Goal: Task Accomplishment & Management: Manage account settings

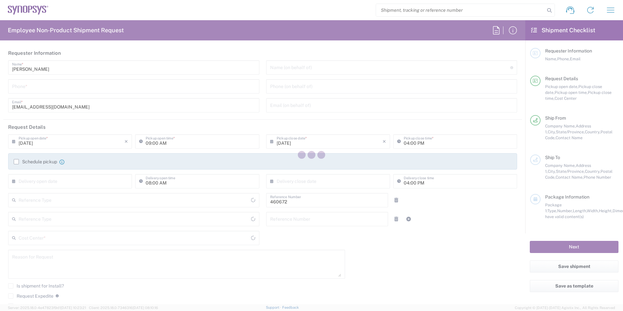
type input "Department"
type input "Delivered at Place"
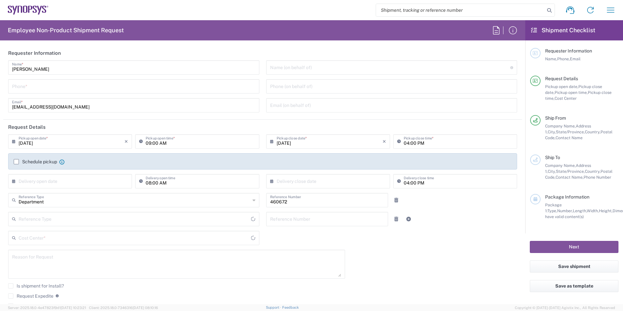
type input "US01, FIN, Distri 460672"
type input "[GEOGRAPHIC_DATA]"
type input "[US_STATE]"
type input "[GEOGRAPHIC_DATA]"
type input "Headquarters USSV"
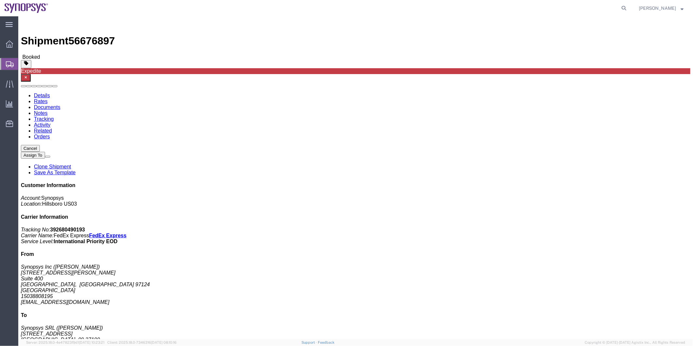
click at [0, 0] on span "Shipment Manager" at bounding box center [0, 0] width 0 height 0
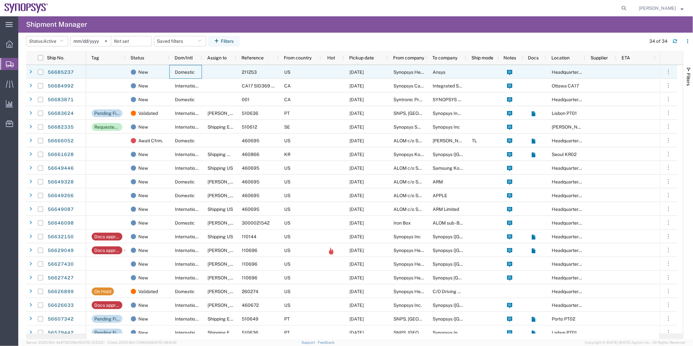
click at [173, 69] on div "Domestic" at bounding box center [185, 72] width 33 height 14
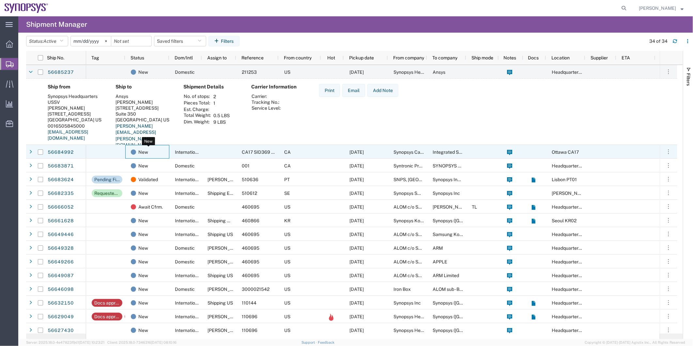
click at [157, 157] on div "New" at bounding box center [149, 152] width 36 height 14
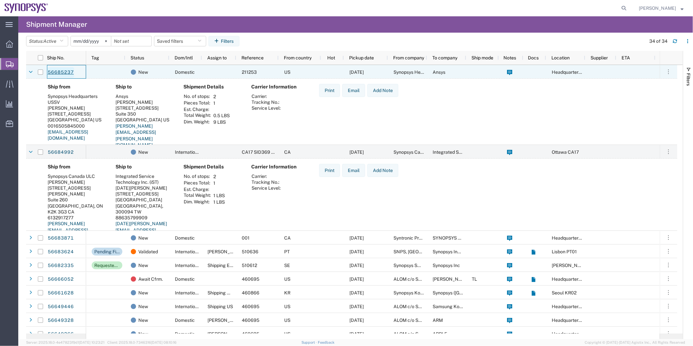
click at [65, 70] on link "56685237" at bounding box center [60, 72] width 27 height 10
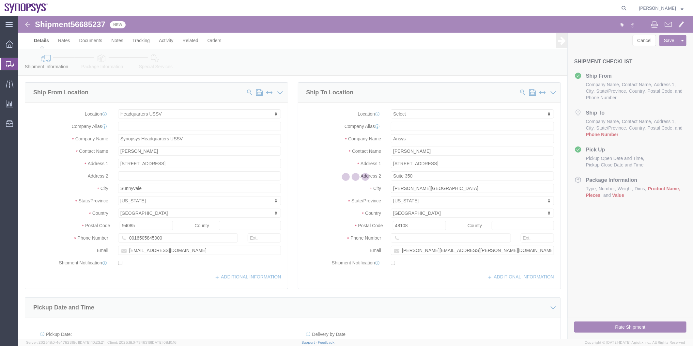
select select "63204"
select select
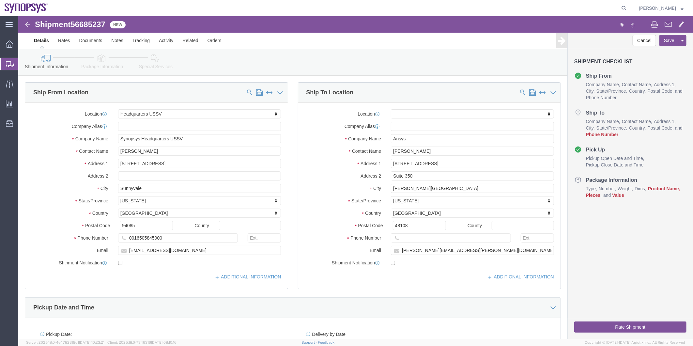
click link "Package Information"
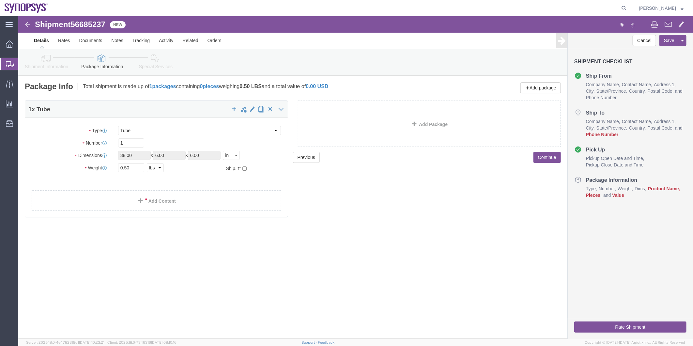
click icon
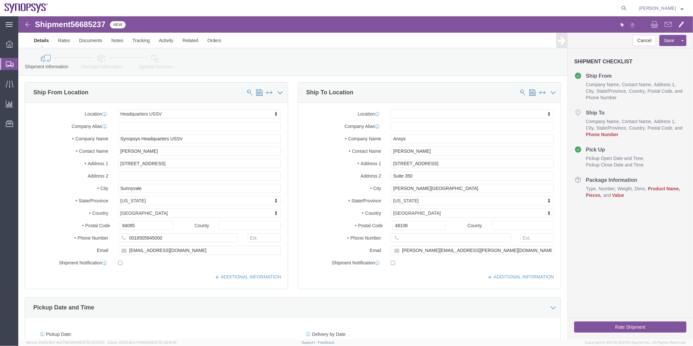
click icon
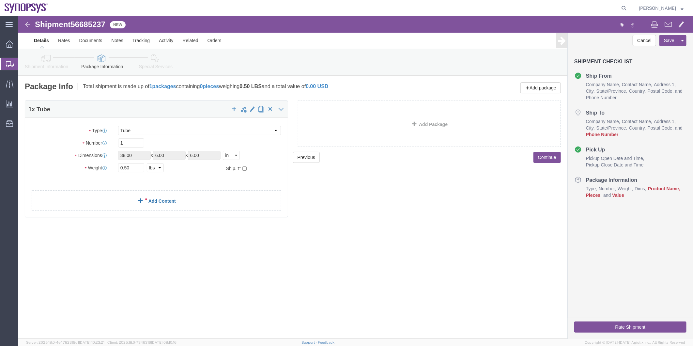
click link "Add Content"
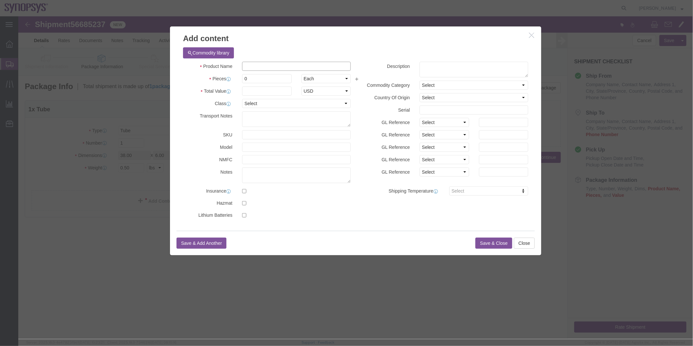
click input "text"
type input "Poster"
drag, startPoint x: 240, startPoint y: 59, endPoint x: 206, endPoint y: 59, distance: 33.6
click div "Pieces 0 Select Bag Barrels 100Board Feet Bottle Box Blister Pack Carats Can Ca…"
type input "1"
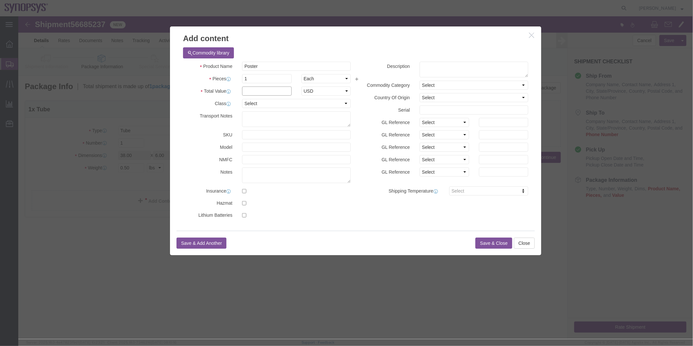
click input "text"
type input "50"
drag, startPoint x: 270, startPoint y: 52, endPoint x: 209, endPoint y: 52, distance: 61.0
click div "Product Name Poster"
click textarea
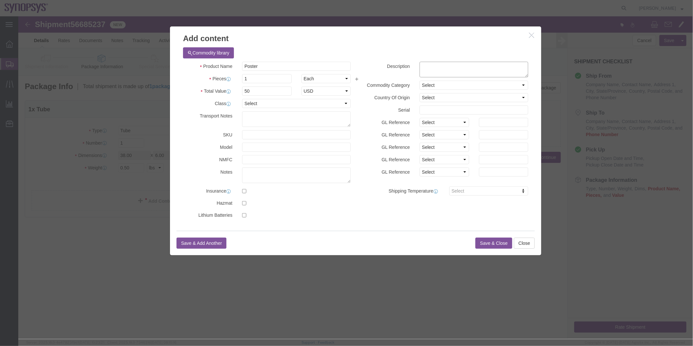
paste textarea "Poster"
type textarea "Poster"
click button "Save & Close"
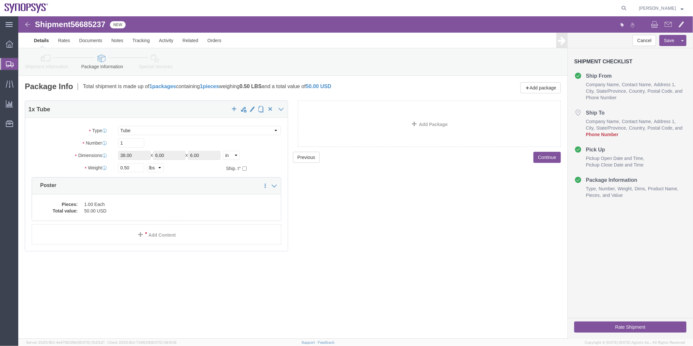
click at [0, 0] on span "Shipment Manager" at bounding box center [0, 0] width 0 height 0
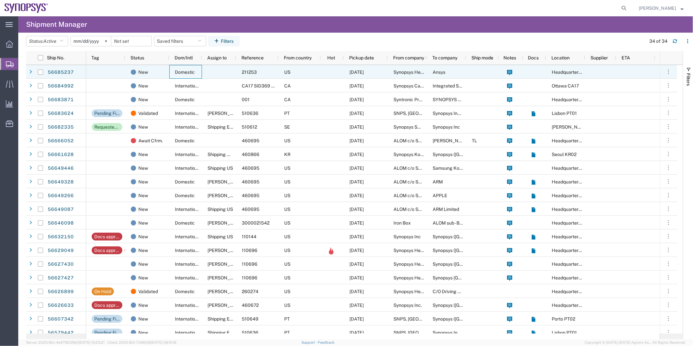
click at [196, 74] on div "Domestic" at bounding box center [185, 72] width 33 height 14
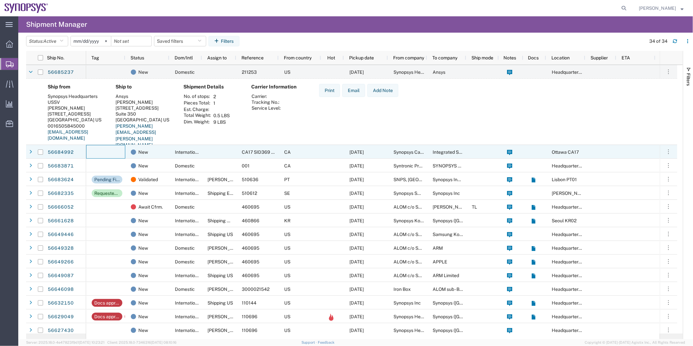
click at [97, 145] on div at bounding box center [105, 152] width 39 height 14
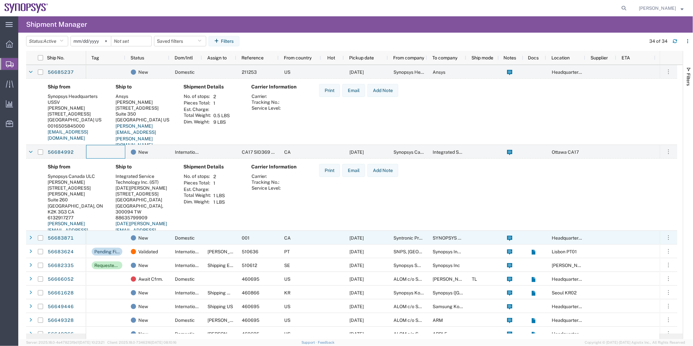
click at [104, 240] on div at bounding box center [105, 238] width 39 height 14
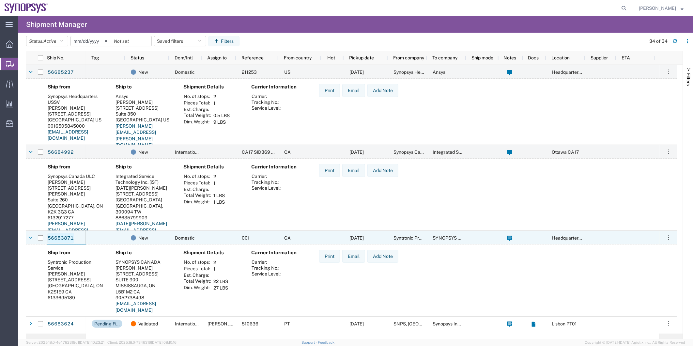
click at [61, 235] on link "56683871" at bounding box center [60, 238] width 27 height 10
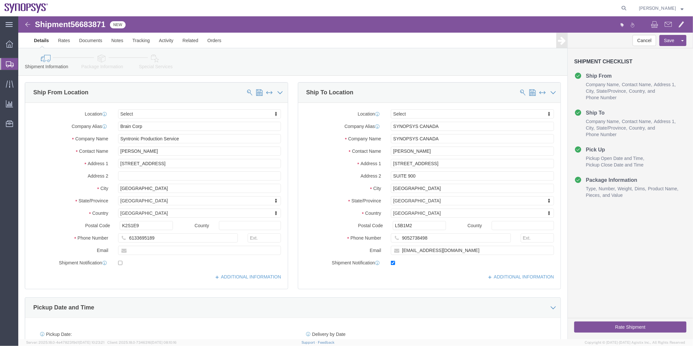
select select
click icon
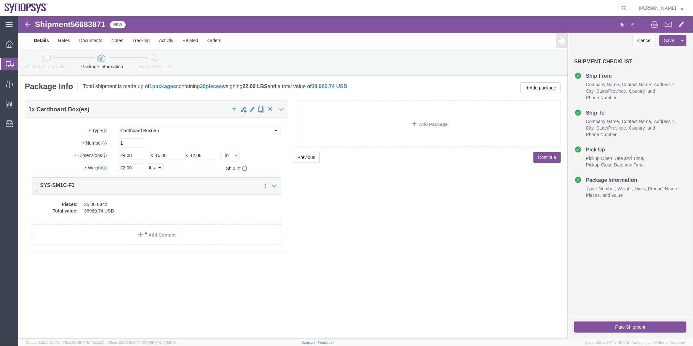
click dd "26.00 Each"
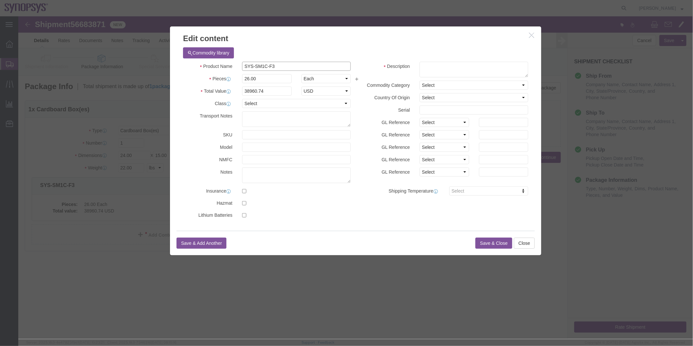
drag, startPoint x: 288, startPoint y: 46, endPoint x: 207, endPoint y: 53, distance: 81.6
click div "Product Name SYS-SM1C-F3"
click textarea
paste textarea "SYS-SM1C-F3"
type textarea "SYS-SM1C-F3"
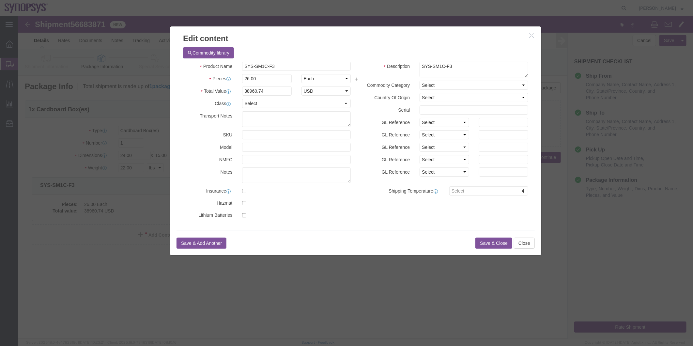
click button "Save & Close"
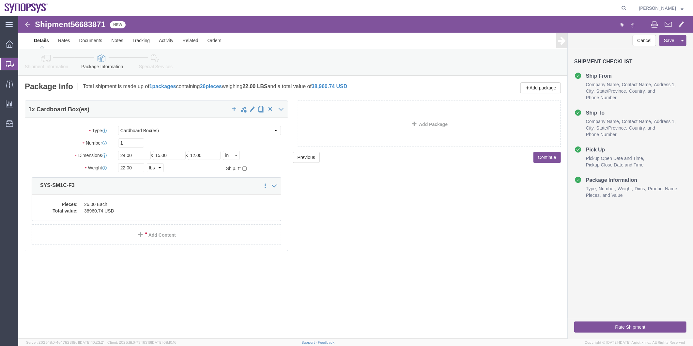
click icon
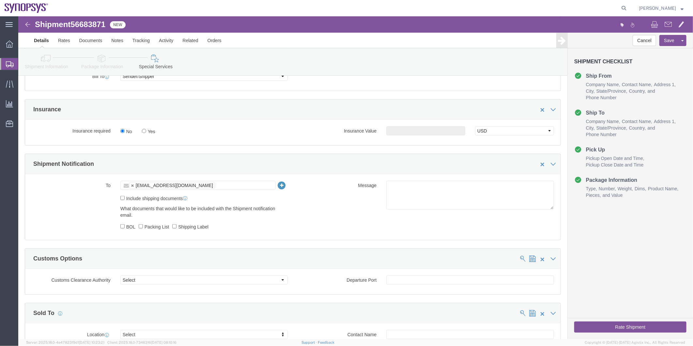
scroll to position [362, 0]
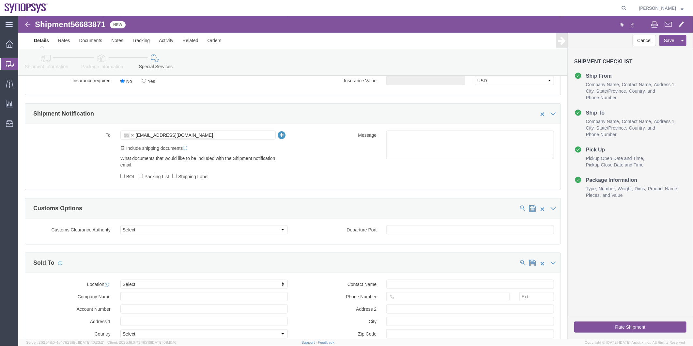
click input "Include shipping documents"
checkbox input "true"
click label "BOL"
click input "BOL"
checkbox input "true"
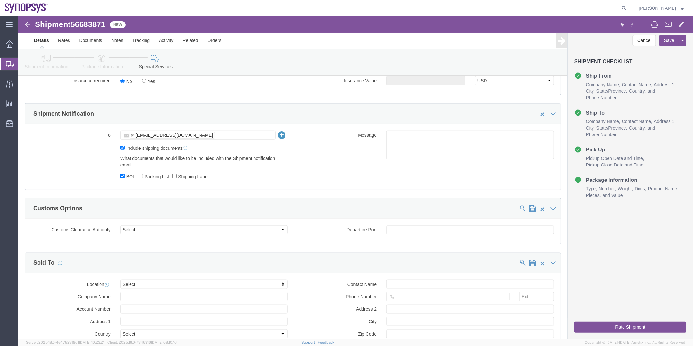
click label "Packing List"
click input "Packing List"
checkbox input "true"
click label "Shipping Label"
click div "What documents that would like to be included with the Shipment notification em…"
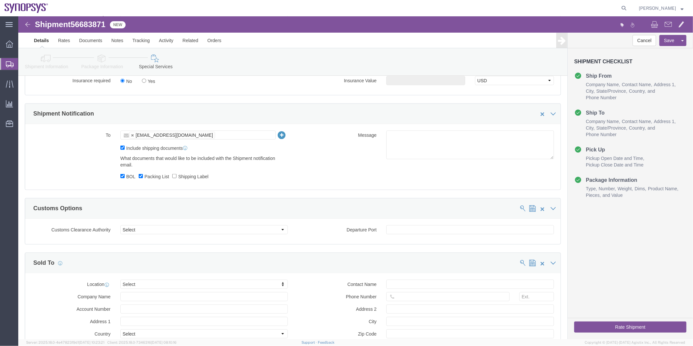
click label "Shipping Label"
click input "Shipping Label"
checkbox input "true"
click textarea
type textarea "Please see attached. -[GEOGRAPHIC_DATA]"
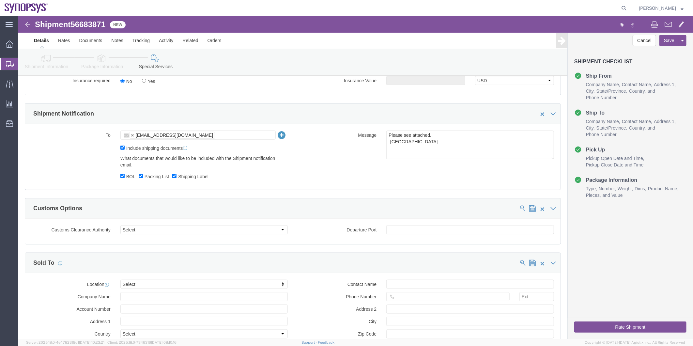
click button "Rate Shipment"
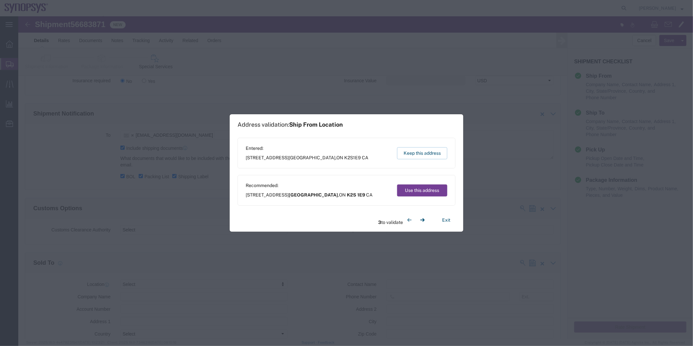
click at [412, 192] on button "Use this address" at bounding box center [422, 190] width 50 height 12
click at [423, 188] on button "Use this address" at bounding box center [422, 190] width 50 height 12
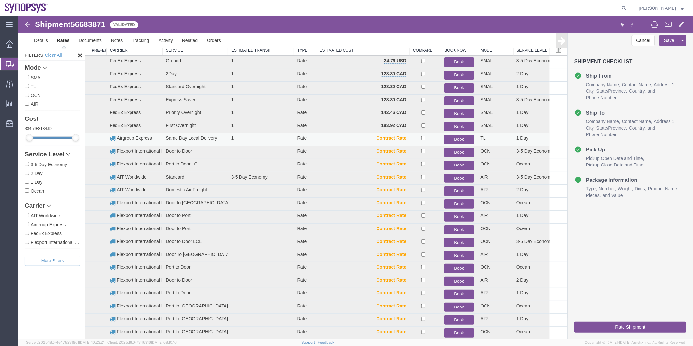
scroll to position [21, 0]
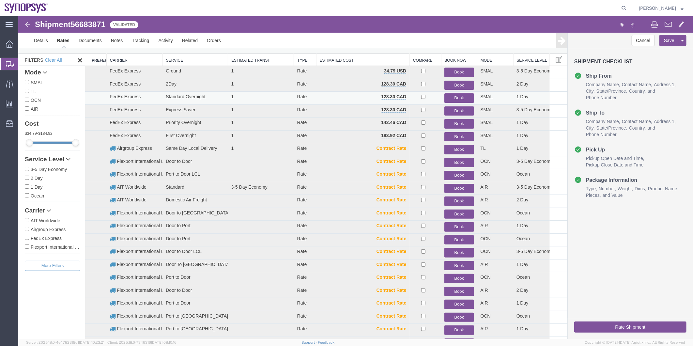
click at [450, 95] on button "Book" at bounding box center [458, 97] width 29 height 9
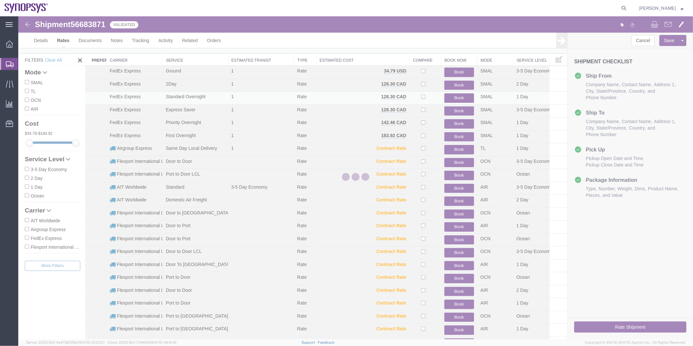
scroll to position [0, 0]
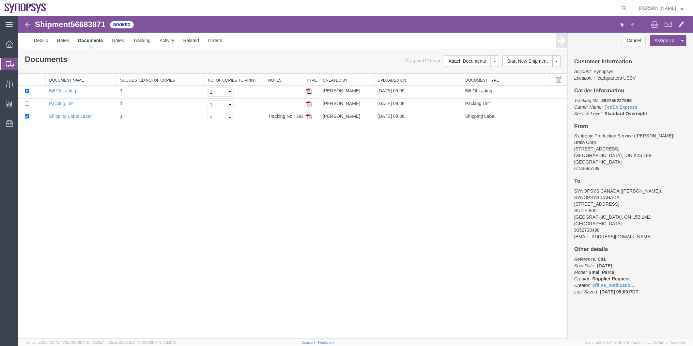
click at [0, 0] on span "Shipment Manager" at bounding box center [0, 0] width 0 height 0
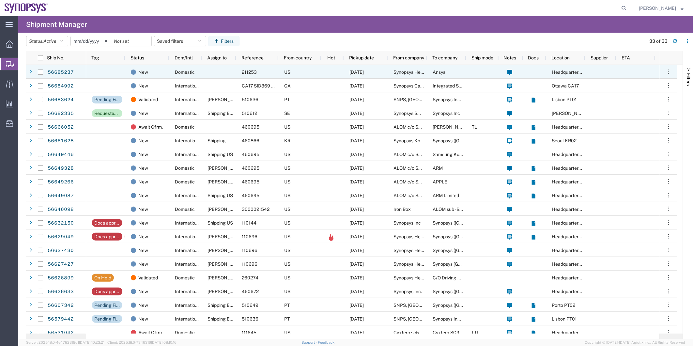
click at [211, 74] on div at bounding box center [219, 72] width 34 height 14
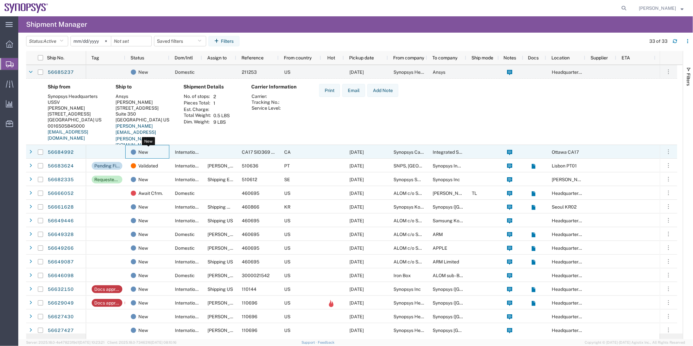
click at [160, 158] on div "New" at bounding box center [149, 152] width 36 height 14
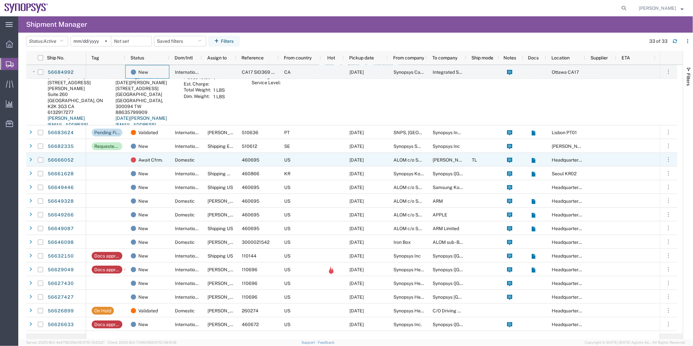
scroll to position [109, 0]
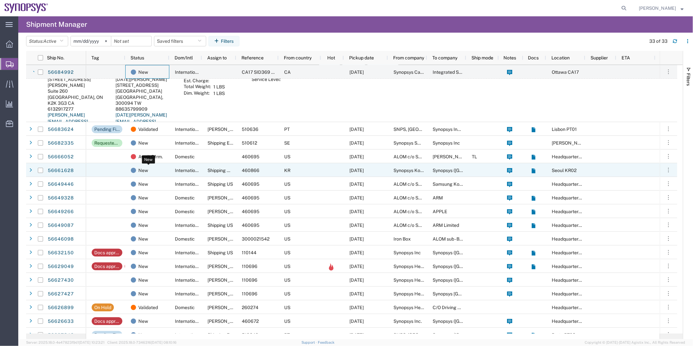
click at [158, 169] on div "New" at bounding box center [149, 170] width 36 height 14
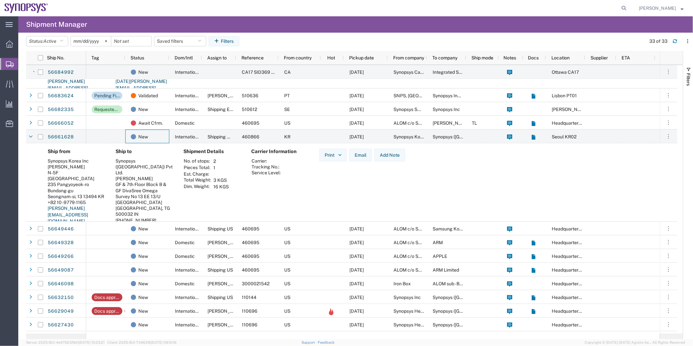
scroll to position [145, 0]
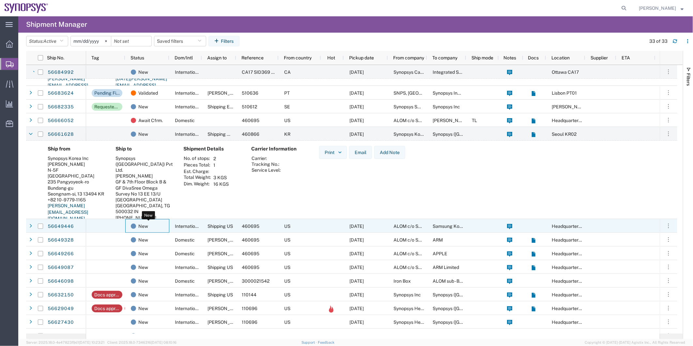
click at [160, 224] on div "New" at bounding box center [149, 226] width 36 height 14
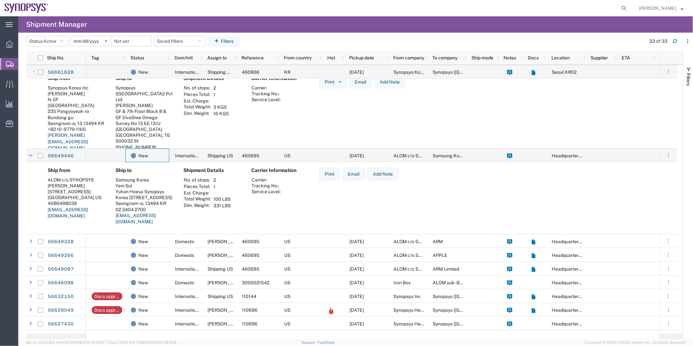
scroll to position [217, 0]
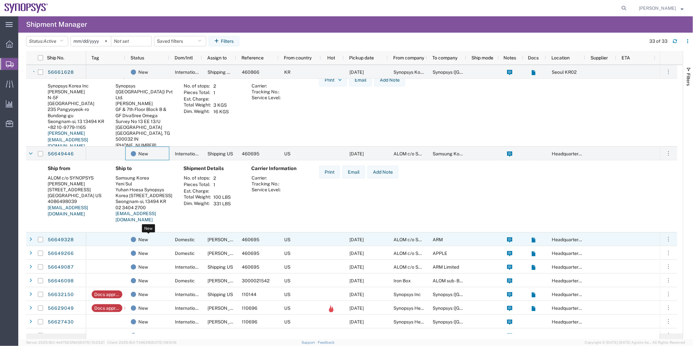
click at [163, 242] on div "New" at bounding box center [149, 239] width 36 height 14
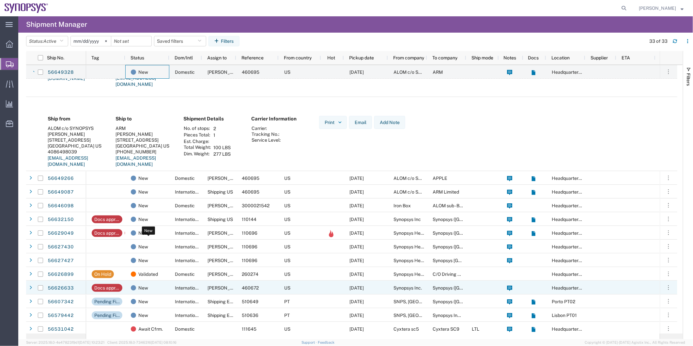
scroll to position [398, 0]
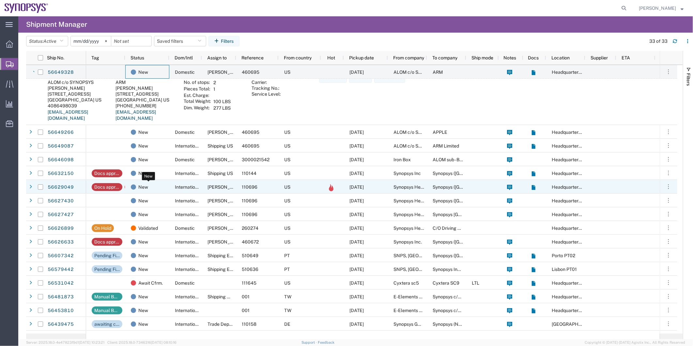
click at [164, 183] on div "New" at bounding box center [149, 187] width 36 height 14
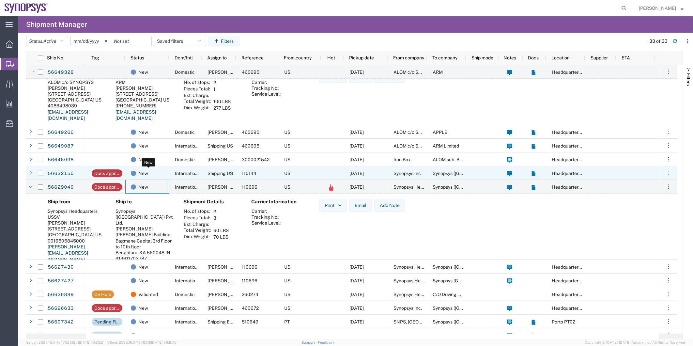
click at [164, 177] on div "New" at bounding box center [149, 173] width 36 height 14
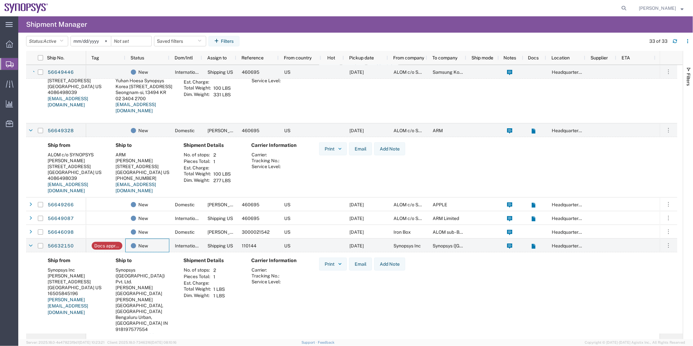
scroll to position [326, 0]
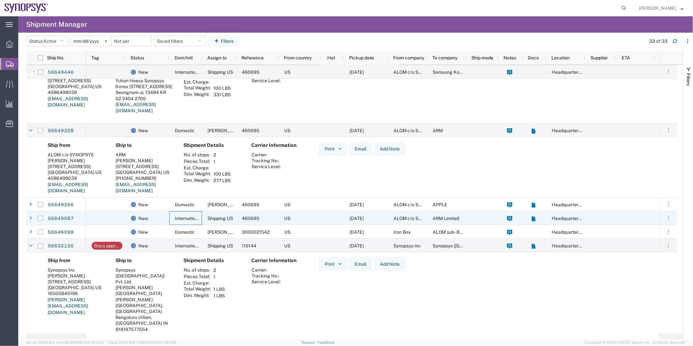
click at [182, 217] on span "International" at bounding box center [188, 218] width 27 height 5
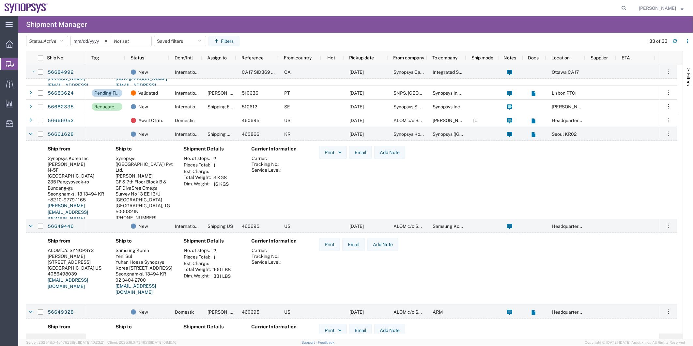
scroll to position [0, 0]
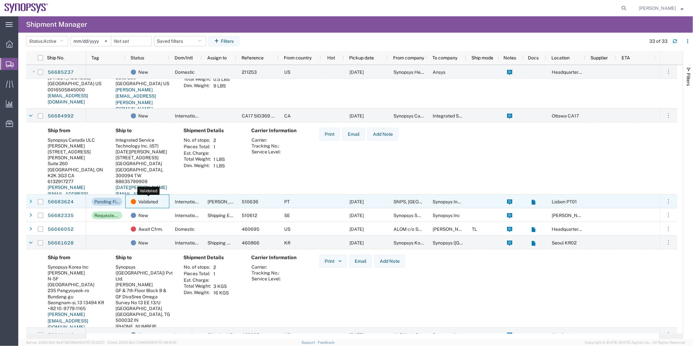
click at [162, 202] on div "Validated" at bounding box center [149, 202] width 36 height 14
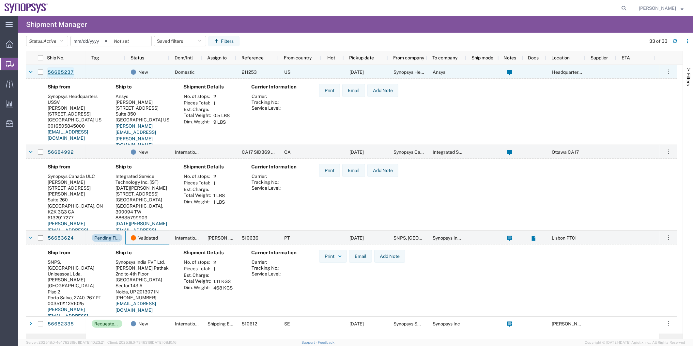
click at [64, 72] on link "56685237" at bounding box center [60, 72] width 27 height 10
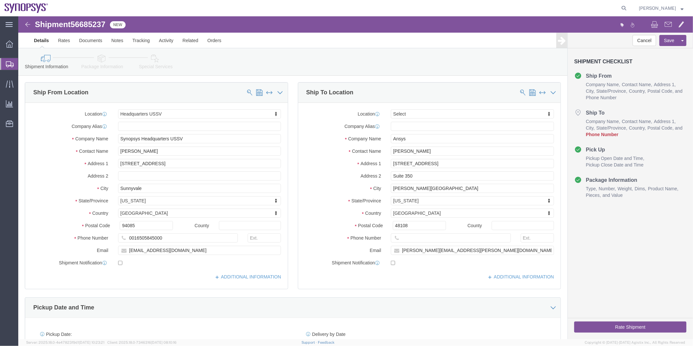
select select "63204"
select select
drag, startPoint x: 436, startPoint y: 133, endPoint x: 338, endPoint y: 129, distance: 97.9
click div "Location My Profile Location [GEOGRAPHIC_DATA] DE04 Agrate Brianza IT01 [GEOGRA…"
drag, startPoint x: 156, startPoint y: 223, endPoint x: 114, endPoint y: 228, distance: 41.7
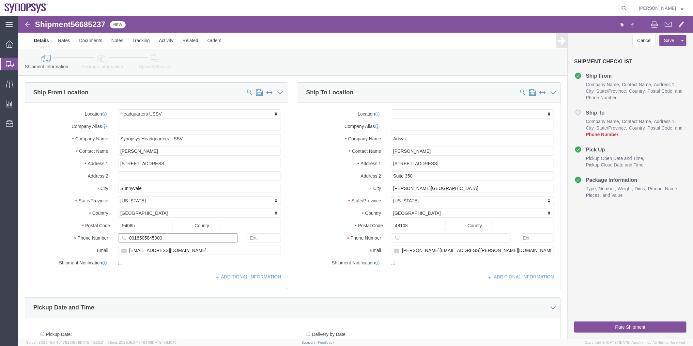
click div "0016505845000"
type input "0"
paste input "16505845000"
type input "16505845000"
click input "text"
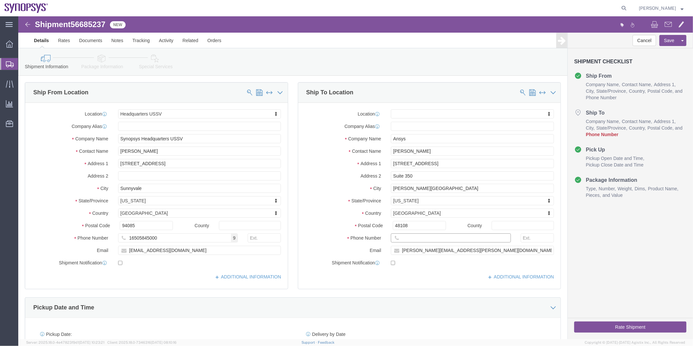
paste input "16505845000"
type input "16505845000"
click icon
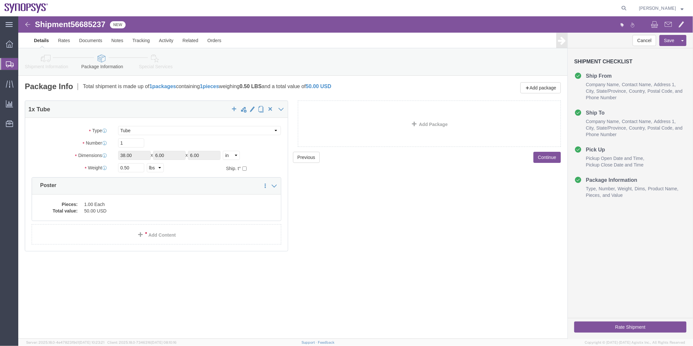
click icon
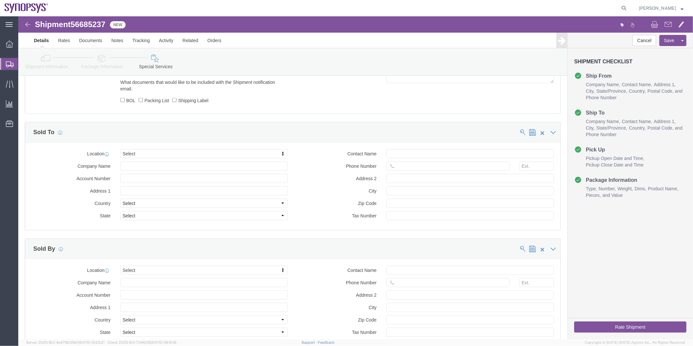
scroll to position [471, 0]
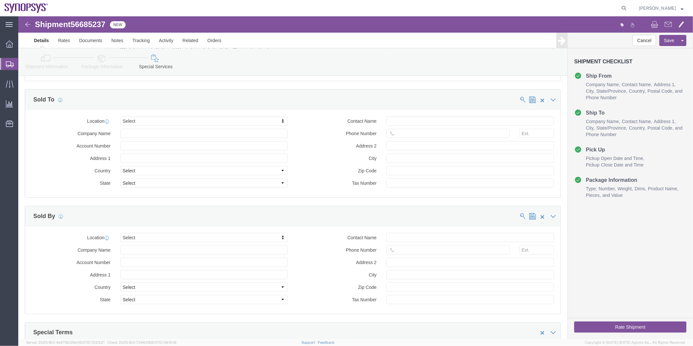
click link "Package Information"
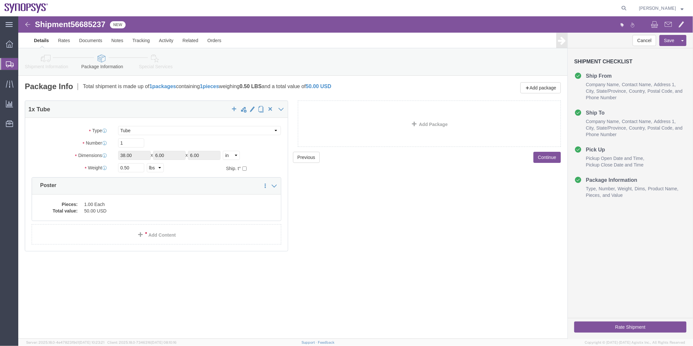
click icon
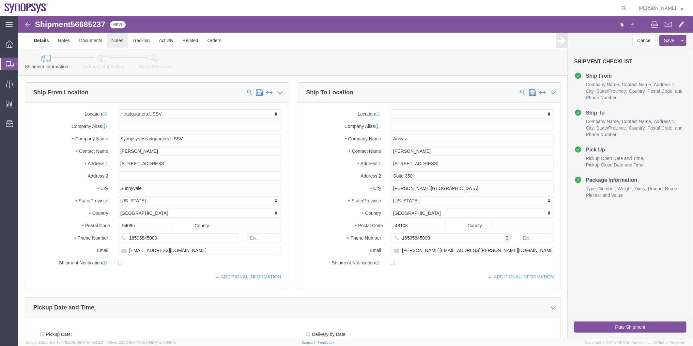
click link "Notes"
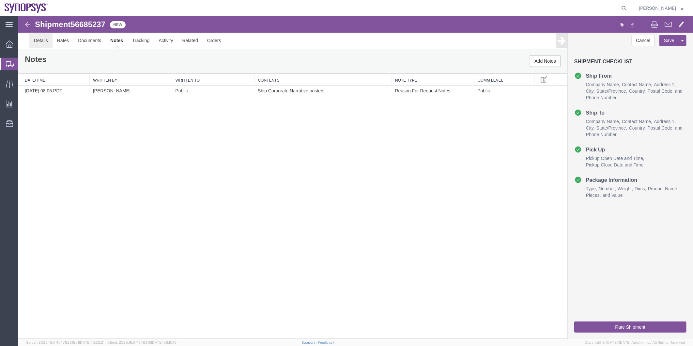
click at [36, 41] on link "Details" at bounding box center [40, 40] width 23 height 16
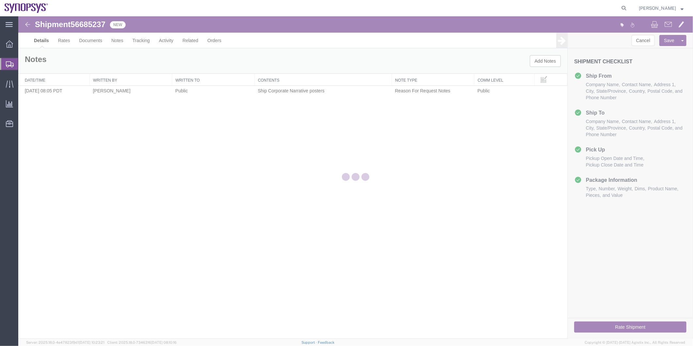
select select "63204"
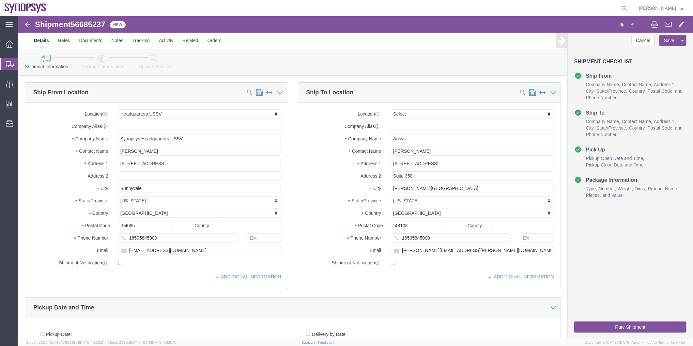
click icon
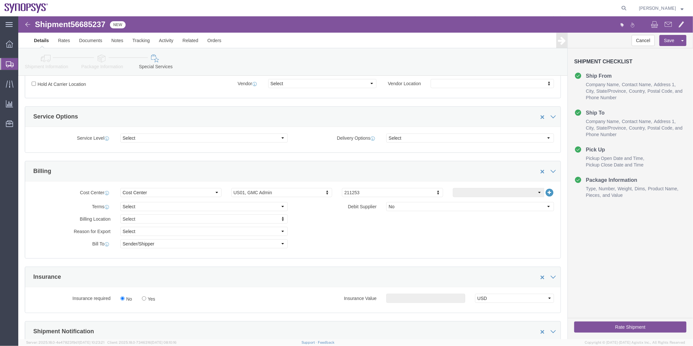
scroll to position [290, 0]
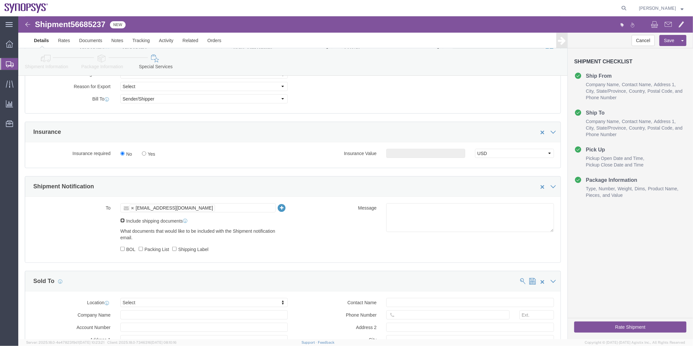
click input "Include shipping documents"
checkbox input "true"
click input "BOL"
checkbox input "true"
click label "Packing List"
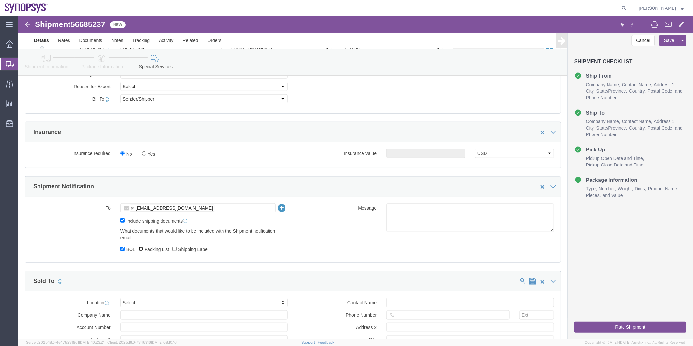
click input "Packing List"
checkbox input "true"
click input "Shipping Label"
checkbox input "true"
click textarea
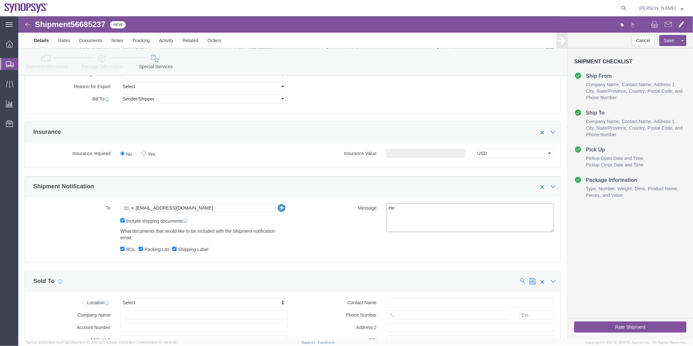
type textarea "H"
type textarea "Please see attached. -[GEOGRAPHIC_DATA]"
click button "Rate Shipment"
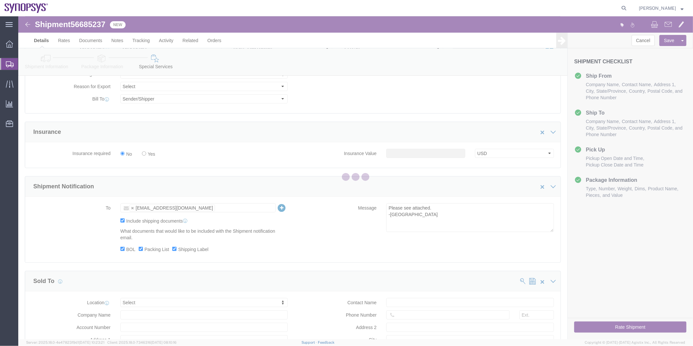
scroll to position [0, 0]
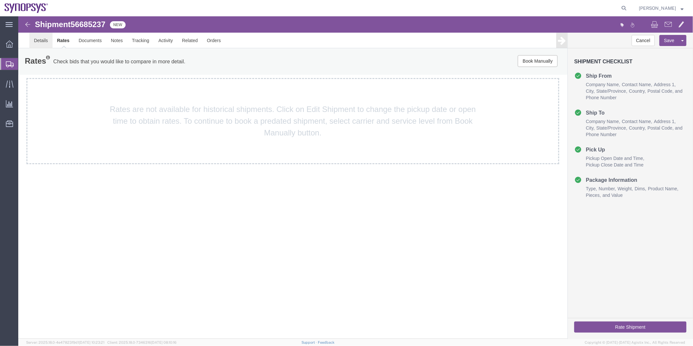
click at [39, 40] on link "Details" at bounding box center [40, 40] width 23 height 16
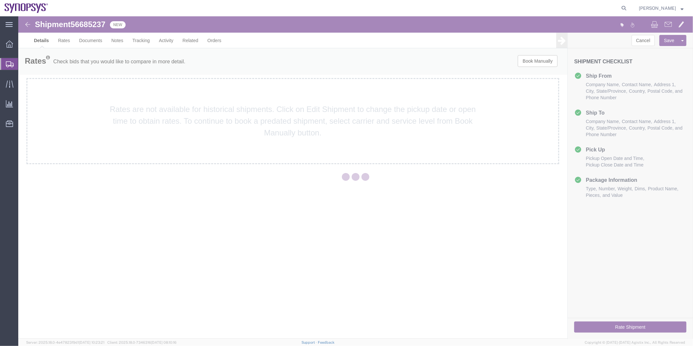
select select "63204"
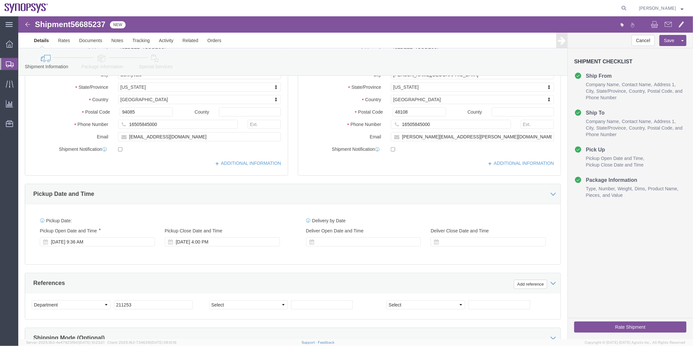
scroll to position [145, 0]
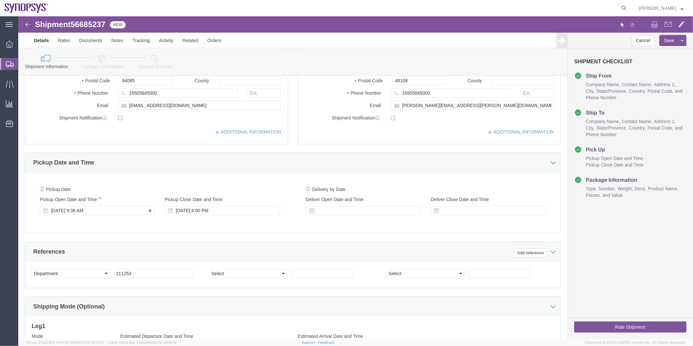
click div "[DATE] 9:36 AM"
type input "10:36 AM"
click button "Apply"
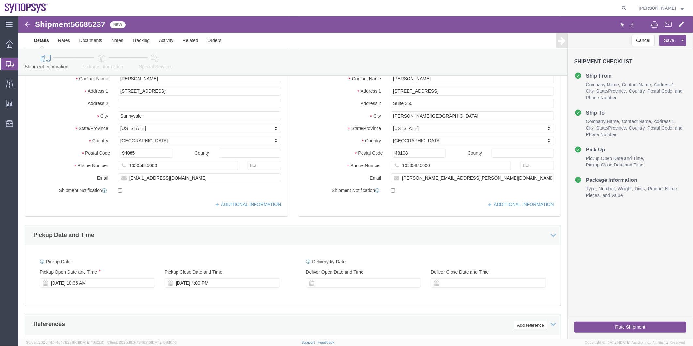
scroll to position [0, 0]
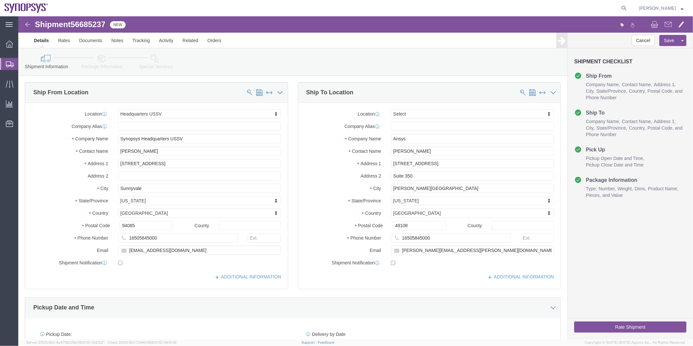
click icon
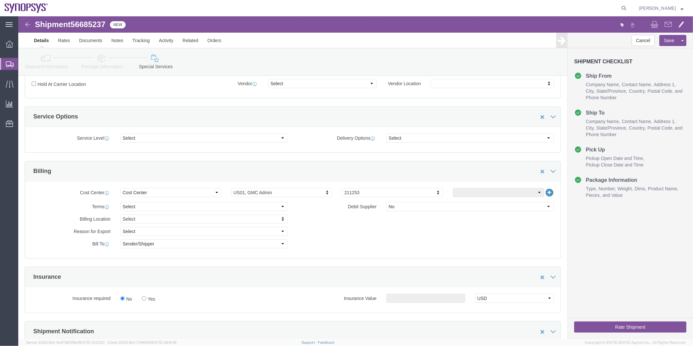
scroll to position [326, 0]
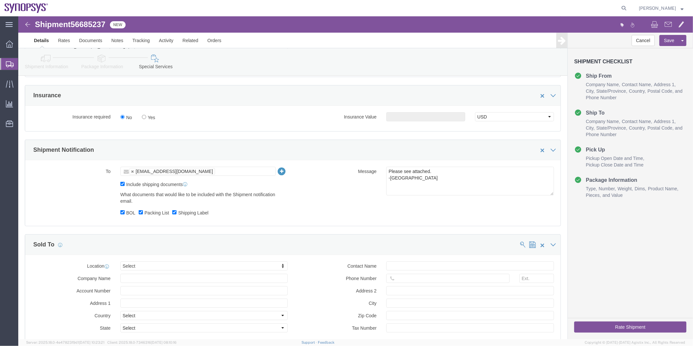
click button "Rate Shipment"
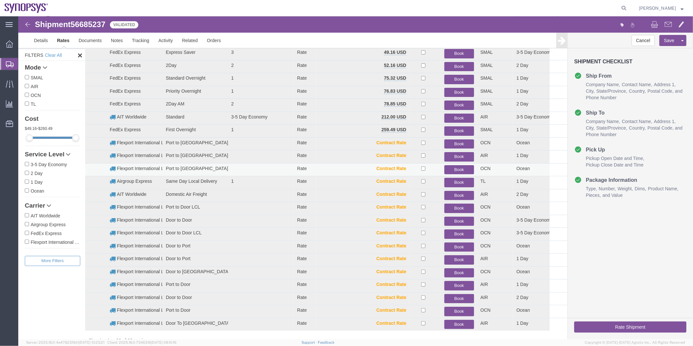
scroll to position [0, 0]
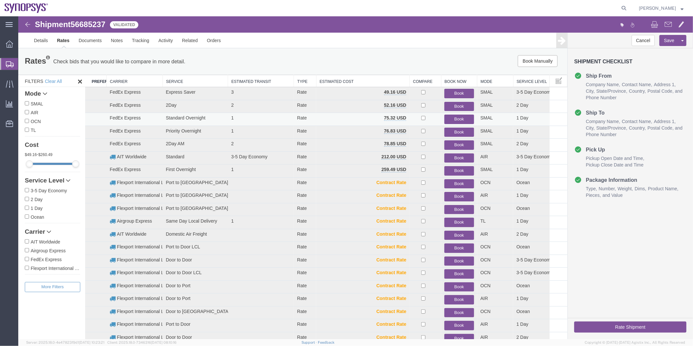
click at [456, 116] on button "Book" at bounding box center [458, 118] width 29 height 9
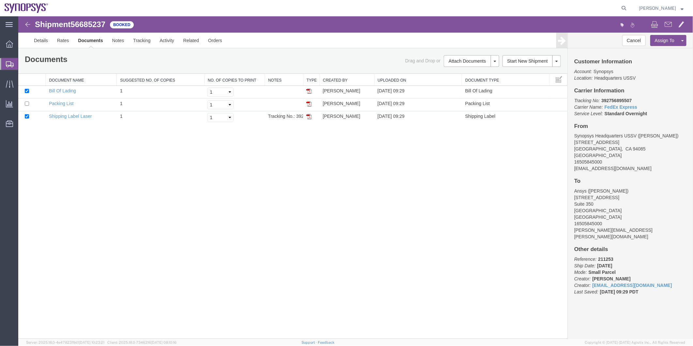
click at [0, 0] on span "Shipment Manager" at bounding box center [0, 0] width 0 height 0
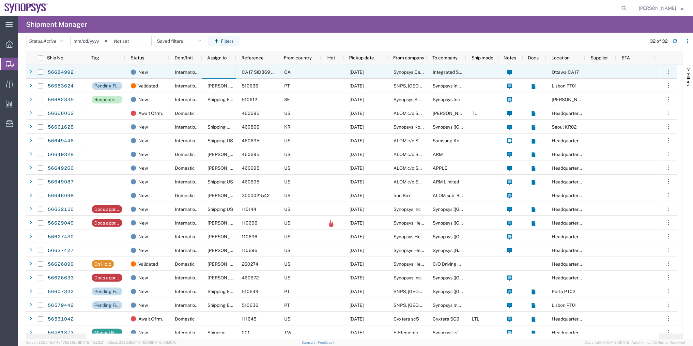
click at [205, 71] on div at bounding box center [219, 72] width 34 height 14
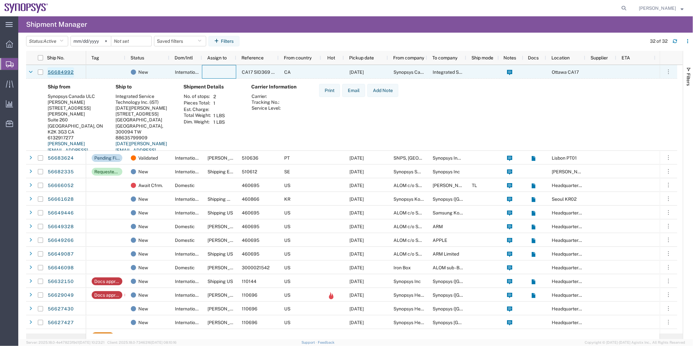
click at [67, 72] on link "56684992" at bounding box center [60, 72] width 27 height 10
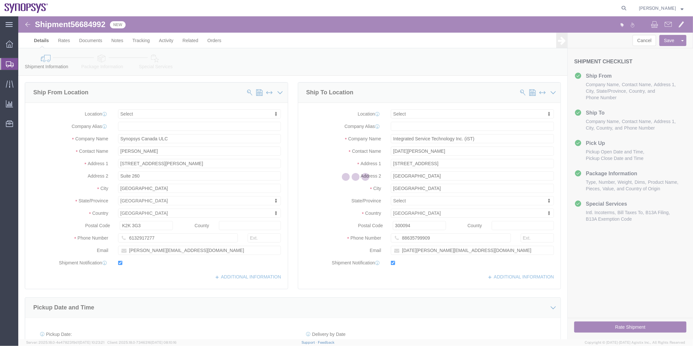
select select
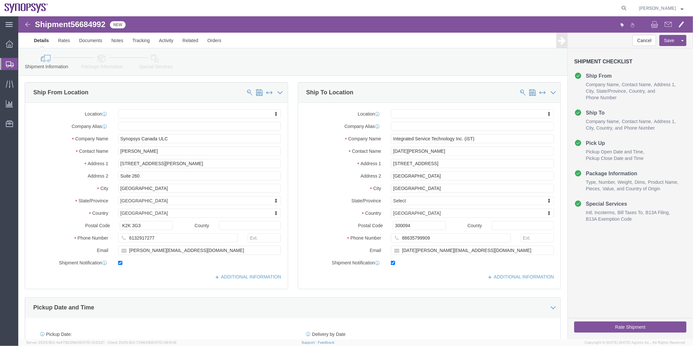
click icon
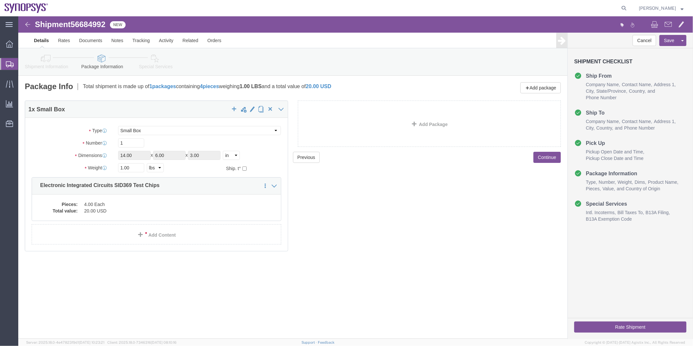
click link "Shipment Information"
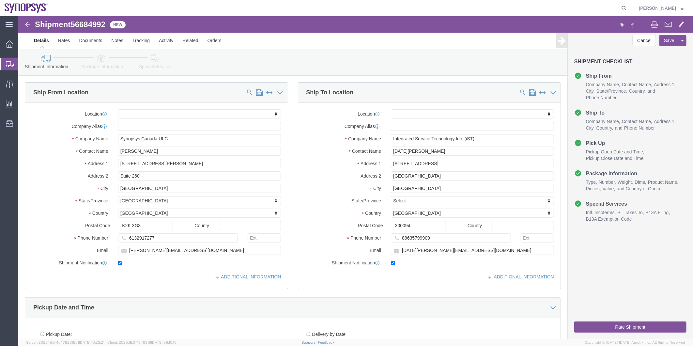
click li "Special Services"
click icon
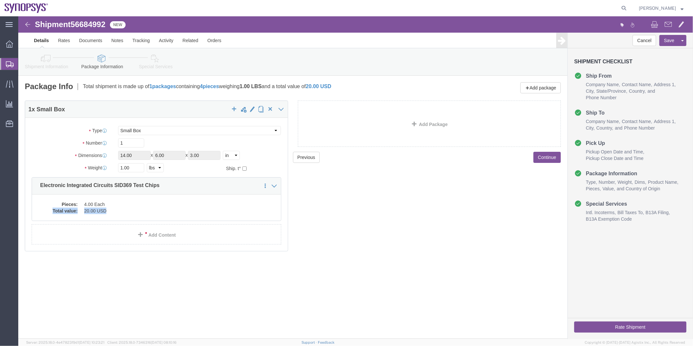
click dl "Pieces: 4.00 Each Total value: 20.00 USD"
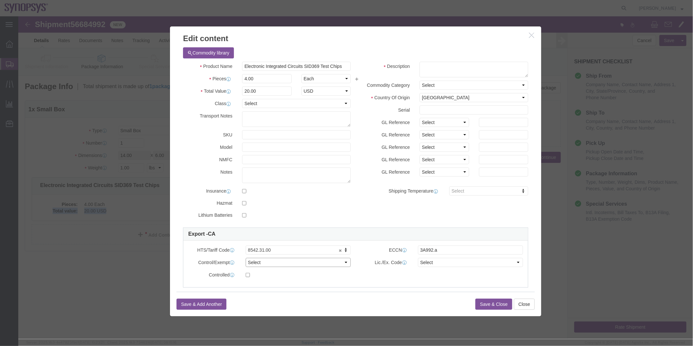
click select "Select ATF BIS DEA EPA FDA FTR ITAR OFAC Other (OPA)"
select select "BIS"
click select "Select ATF BIS DEA EPA FDA FTR ITAR OFAC Other (OPA)"
click select "Select AGR-Agricultural APP-Computers APR-Additional Permissive Exports AVS-Air…"
select select "NLR"
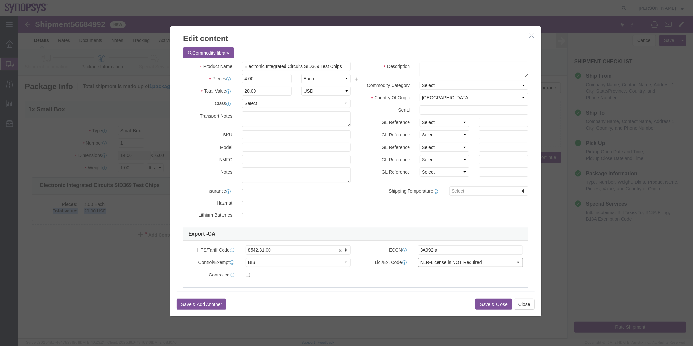
click select "Select AGR-Agricultural APP-Computers APR-Additional Permissive Exports AVS-Air…"
click div "Save & Add Another Save & Close Close"
click button "Save & Close"
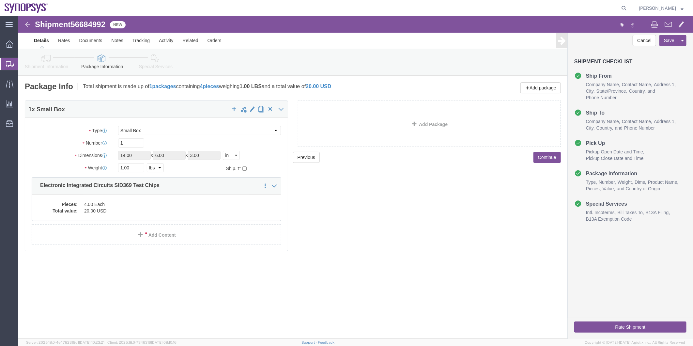
click link "Special Services"
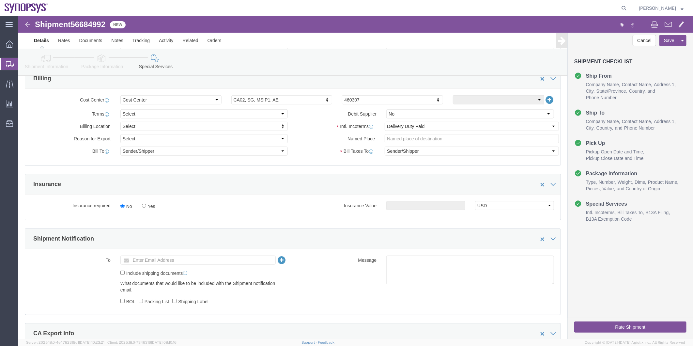
scroll to position [253, 0]
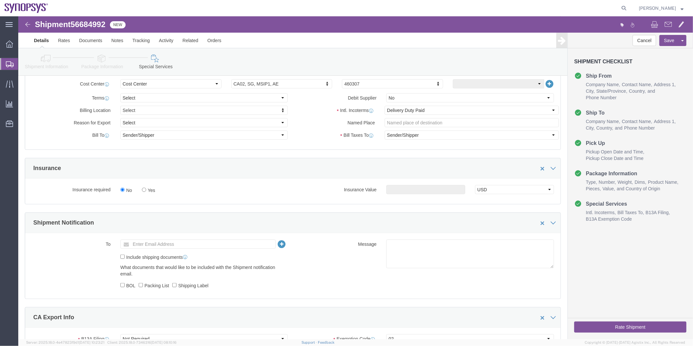
click icon
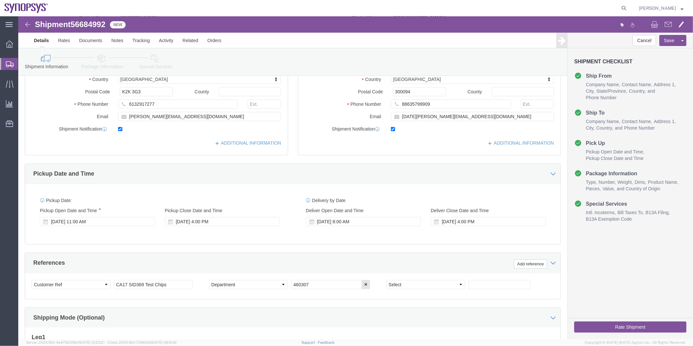
scroll to position [131, 0]
drag, startPoint x: 171, startPoint y: 100, endPoint x: 58, endPoint y: 111, distance: 113.3
click div "Location My Profile Location [GEOGRAPHIC_DATA] DE04 Agrate Brianza IT01 [GEOGRA…"
click icon
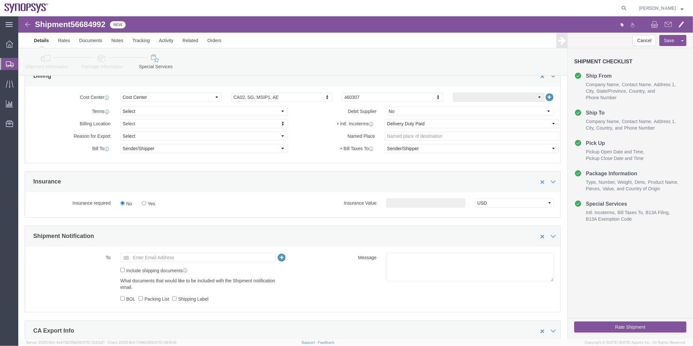
scroll to position [276, 0]
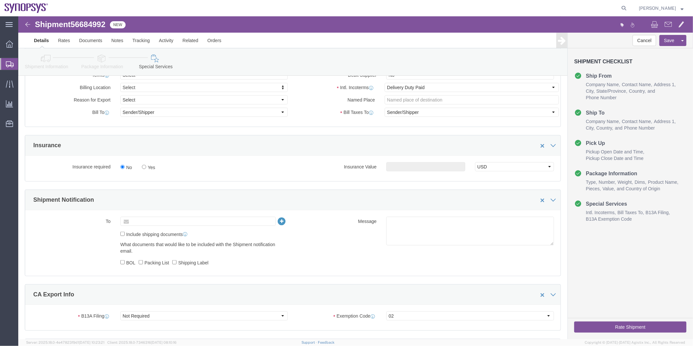
click input "text"
paste input "[PERSON_NAME][EMAIL_ADDRESS][DOMAIN_NAME]"
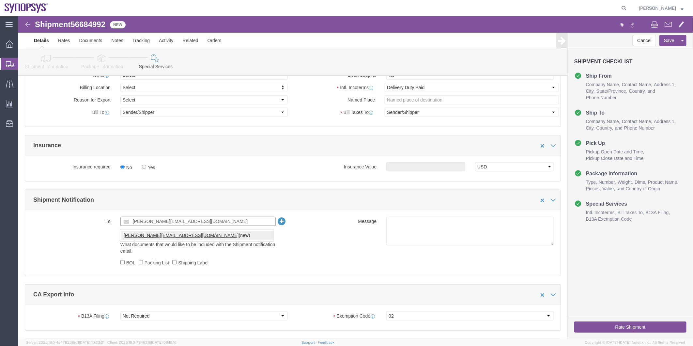
type input "[PERSON_NAME][EMAIL_ADDRESS][DOMAIN_NAME]"
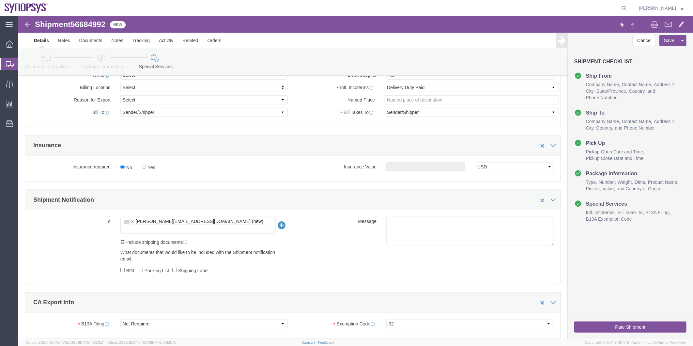
drag, startPoint x: 104, startPoint y: 219, endPoint x: 103, endPoint y: 237, distance: 17.9
click input "Include shipping documents"
checkbox input "true"
click div "What documents that would like to be included with the Shipment notification em…"
click input "BOL"
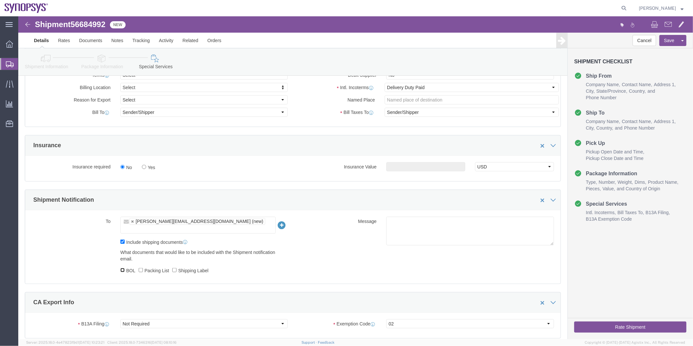
checkbox input "true"
drag, startPoint x: 119, startPoint y: 248, endPoint x: 124, endPoint y: 249, distance: 4.3
click div "What documents that would like to be included with the Shipment notification em…"
click input "Packing List"
checkbox input "true"
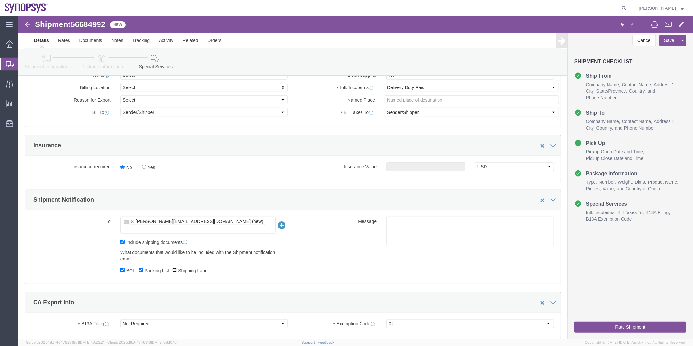
click input "Shipping Label"
checkbox input "true"
click textarea
drag, startPoint x: 435, startPoint y: 206, endPoint x: 361, endPoint y: 211, distance: 74.5
click div "Please see attached. -[GEOGRAPHIC_DATA]"
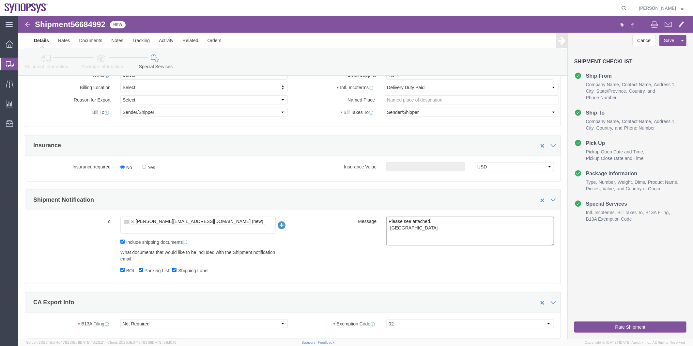
type textarea "Please see attached. -[GEOGRAPHIC_DATA]"
click ul "[PERSON_NAME][EMAIL_ADDRESS][DOMAIN_NAME] (new)"
type input "[EMAIL_ADDRESS][DOMAIN_NAME]"
click input "text"
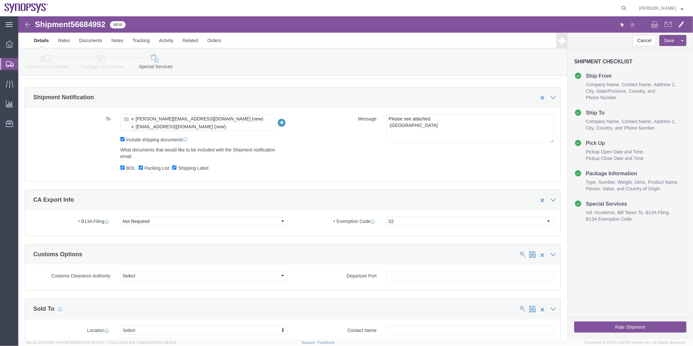
scroll to position [349, 0]
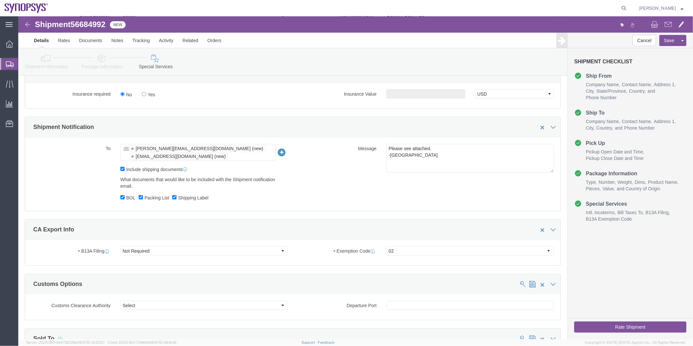
drag, startPoint x: 365, startPoint y: 129, endPoint x: 377, endPoint y: 138, distance: 15.3
click div "To [PERSON_NAME][EMAIL_ADDRESS][DOMAIN_NAME] (new) [EMAIL_ADDRESS][DOMAIN_NAME]…"
drag, startPoint x: 369, startPoint y: 135, endPoint x: 445, endPoint y: 163, distance: 81.1
click div "To [PERSON_NAME][EMAIL_ADDRESS][DOMAIN_NAME] (new) [EMAIL_ADDRESS][DOMAIN_NAME]…"
click button "Rate Shipment"
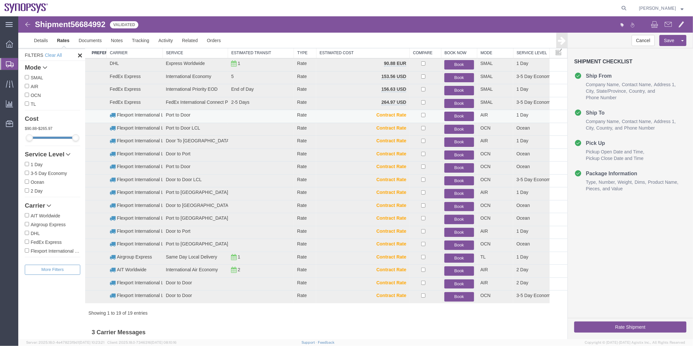
scroll to position [0, 0]
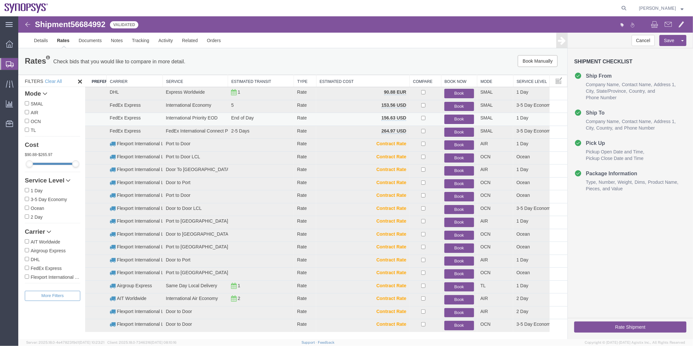
click at [458, 116] on button "Book" at bounding box center [458, 118] width 29 height 9
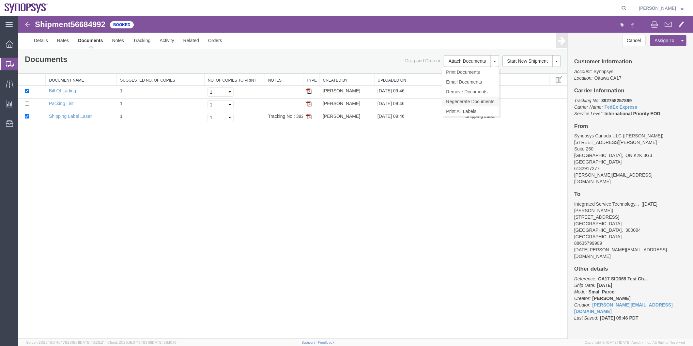
click at [480, 98] on link "Regenerate Documents" at bounding box center [469, 101] width 57 height 10
click at [39, 41] on link "Details" at bounding box center [40, 40] width 23 height 16
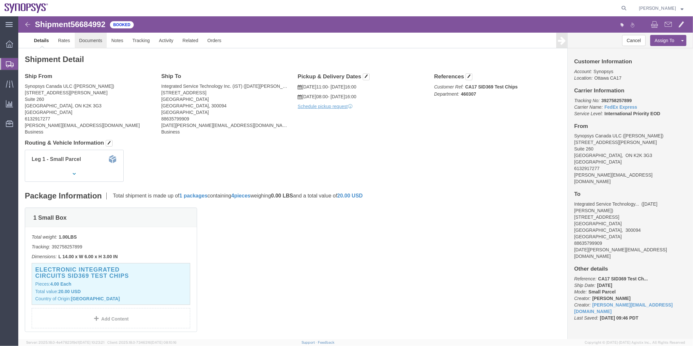
click link "Documents"
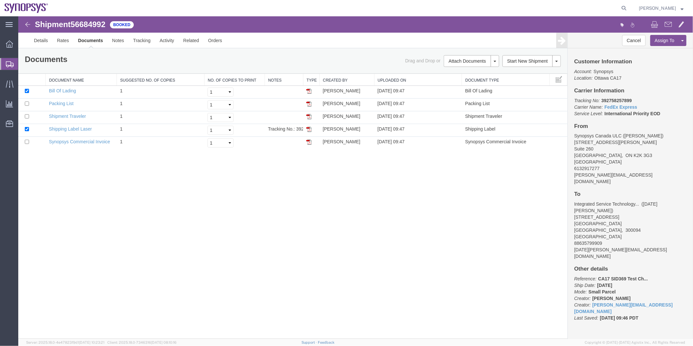
click at [84, 23] on span "56684992" at bounding box center [87, 24] width 35 height 9
copy span "56684992"
click at [86, 128] on link "Shipping Label Laser" at bounding box center [70, 128] width 43 height 5
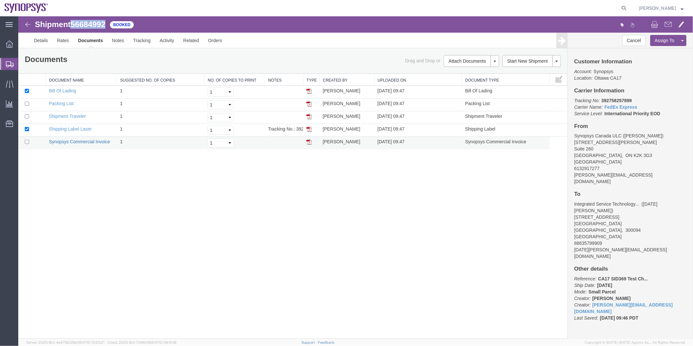
click at [83, 139] on link "Synopsys Commercial Invoice" at bounding box center [79, 141] width 61 height 5
click at [67, 102] on link "Packing List" at bounding box center [61, 102] width 24 height 5
click at [0, 0] on span "Shipment Manager" at bounding box center [0, 0] width 0 height 0
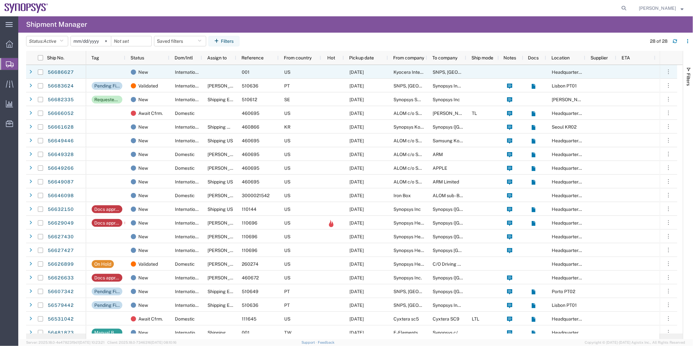
click at [330, 74] on agx-ag-table-icon-cell at bounding box center [331, 71] width 5 height 5
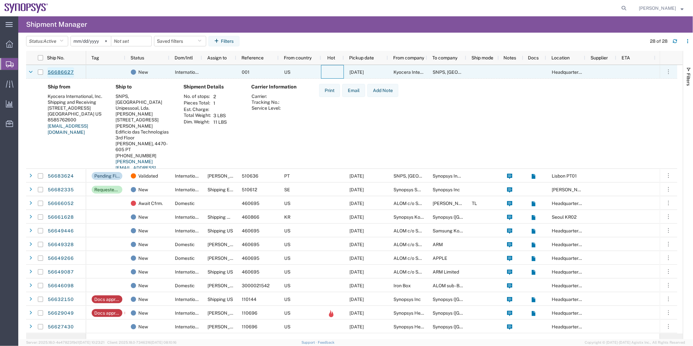
click at [68, 73] on link "56686627" at bounding box center [60, 72] width 27 height 10
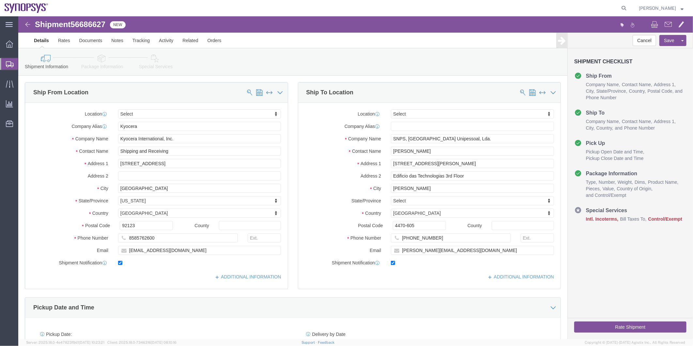
select select
click icon
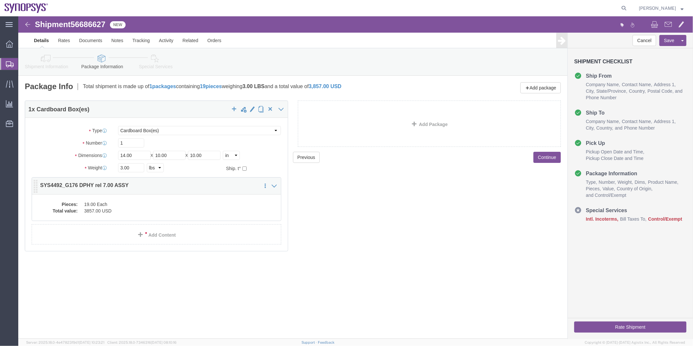
click dd "19.00 Each"
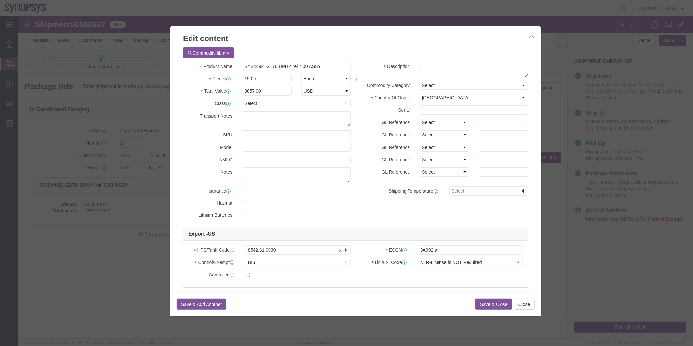
click div "ECCN 3A992.a"
click input "3A992.a"
type input "3A992"
drag, startPoint x: 305, startPoint y: 48, endPoint x: 181, endPoint y: 47, distance: 124.6
click div "Product Name SYS4492_G176 DPHY rel 7.00 ASSY"
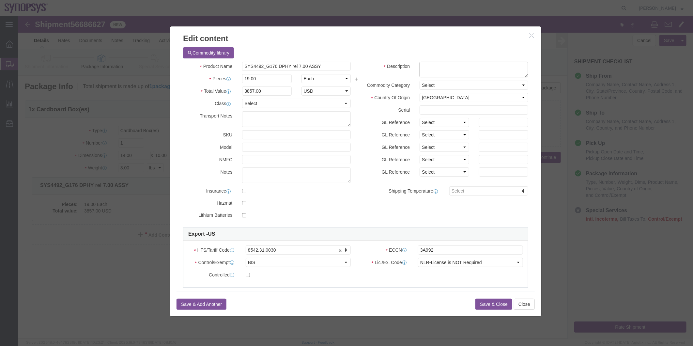
click textarea
paste textarea "SYS4492_G176 DPHY rel 7.00 ASSY"
type textarea "SYS4492_G176 DPHY rel 7.00 ASSY"
click button "Save & Close"
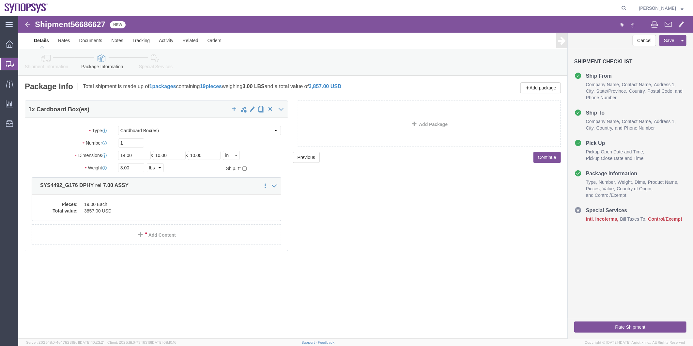
click icon
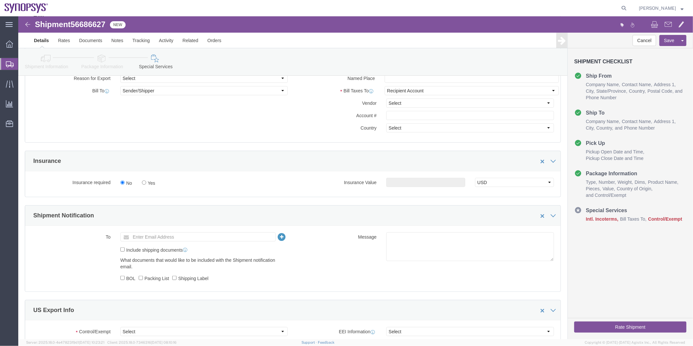
scroll to position [290, 0]
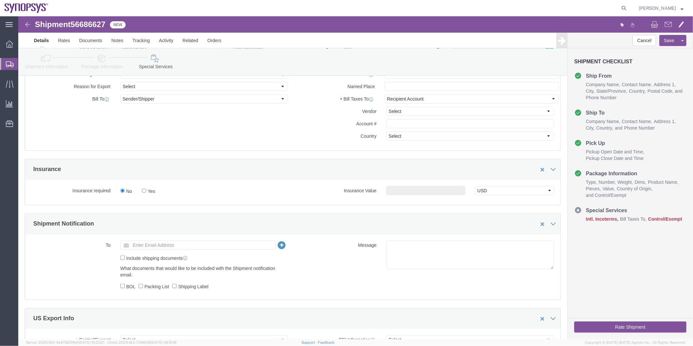
click icon
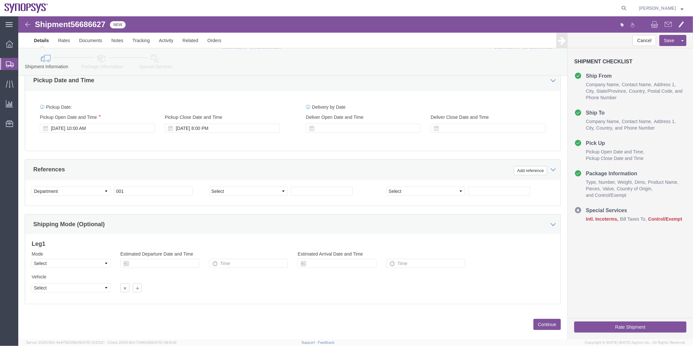
scroll to position [95, 0]
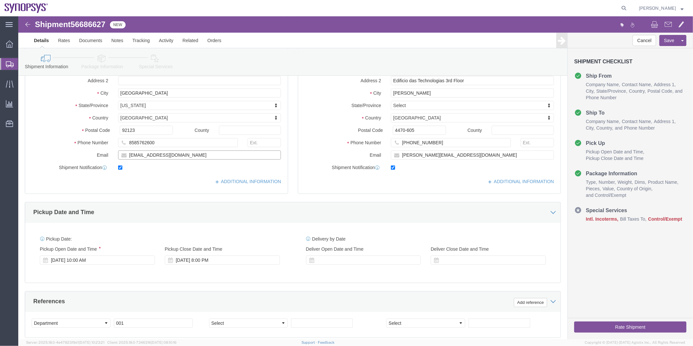
drag, startPoint x: 191, startPoint y: 137, endPoint x: 51, endPoint y: 137, distance: 139.9
click div "Email [EMAIL_ADDRESS][DOMAIN_NAME]"
click icon
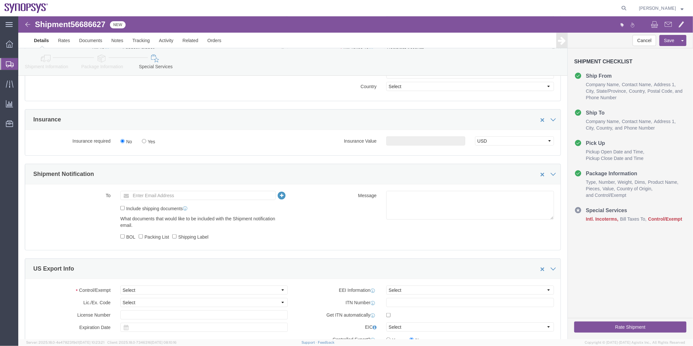
scroll to position [385, 0]
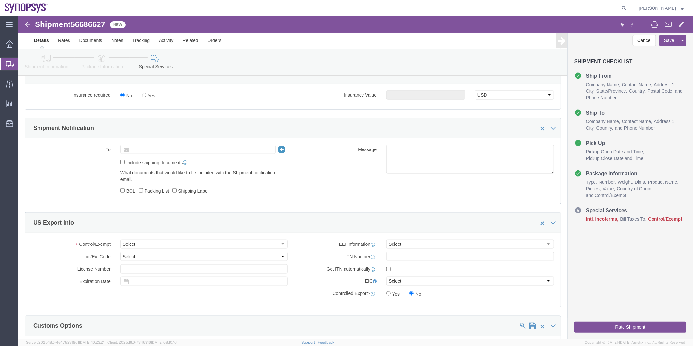
click input "text"
paste input "[EMAIL_ADDRESS][DOMAIN_NAME]"
type input "[EMAIL_ADDRESS][DOMAIN_NAME]"
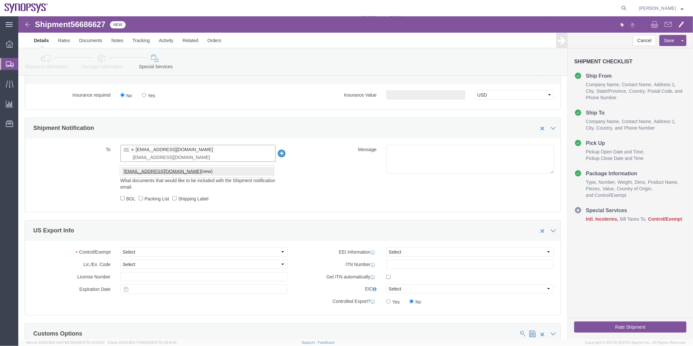
type input "[EMAIL_ADDRESS][DOMAIN_NAME]"
click select "Select ATF BIS DEA EPA FDA FTR ITAR OFAC Other (OPA)"
select select "BIS"
click select "Select ATF BIS DEA EPA FDA FTR ITAR OFAC Other (OPA)"
click select "Select AGR-Agricultural APP-Computers APR-Additional Permissive Exports AVS-Air…"
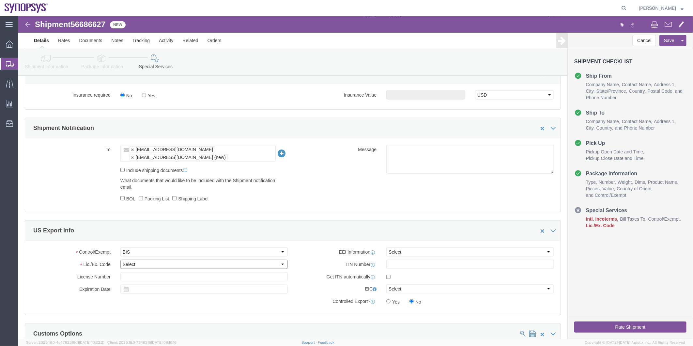
select select "NLR"
click select "Select AGR-Agricultural APP-Computers APR-Additional Permissive Exports AVS-Air…"
click select "Select AES-Direct EEI Carrier File EEI EEI Exempt"
select select "AESD"
click select "Select AES-Direct EEI Carrier File EEI EEI Exempt"
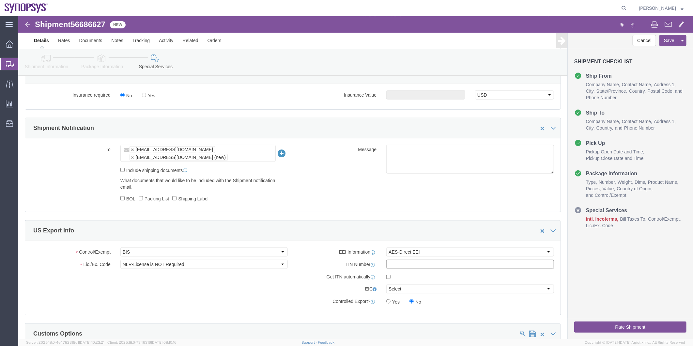
click input "text"
paste input "X20250902696377"
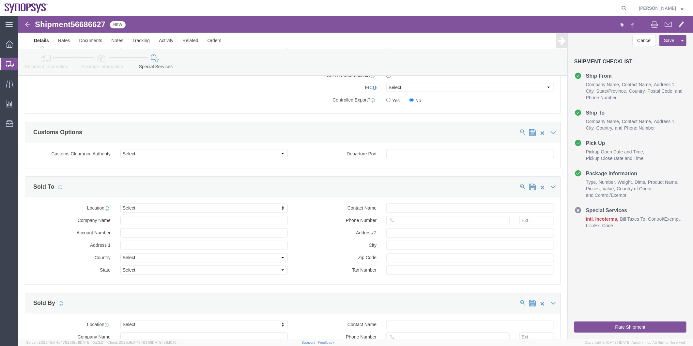
scroll to position [638, 0]
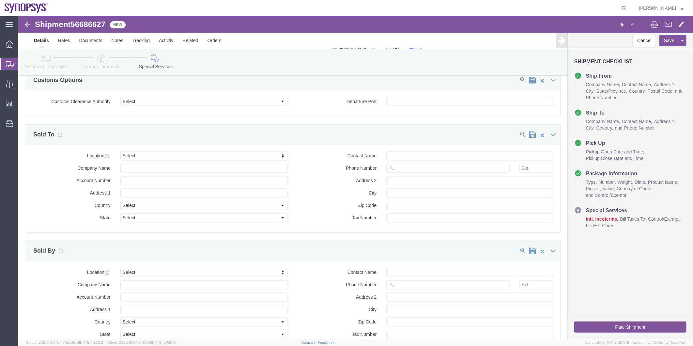
type input "X20250902696377"
type input "pt01"
click input "text"
paste input "[PERSON_NAME]"
type input "[PERSON_NAME]"
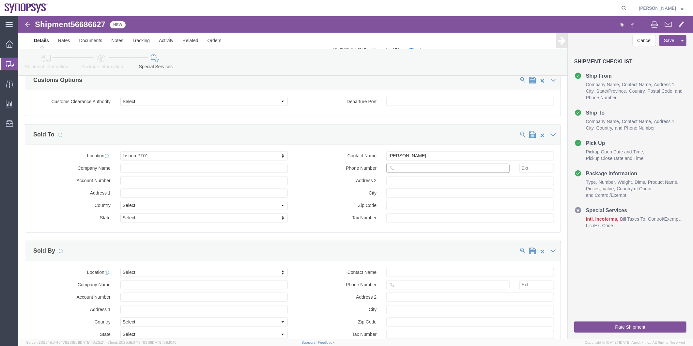
click input "text"
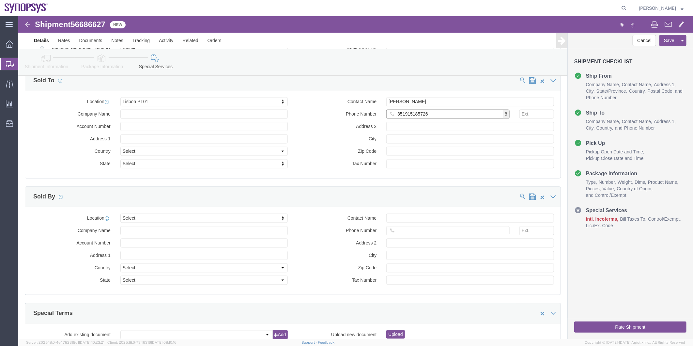
scroll to position [747, 0]
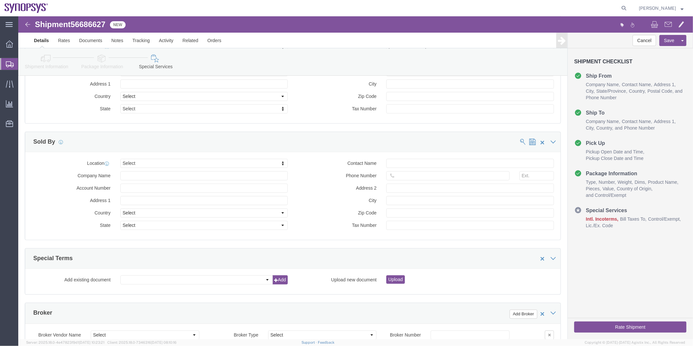
type input "351915185726"
type input "ussv"
click div "ussv Headquarters USSV"
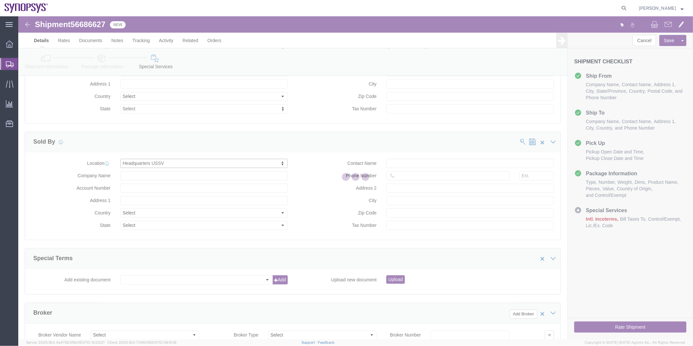
select select "CA"
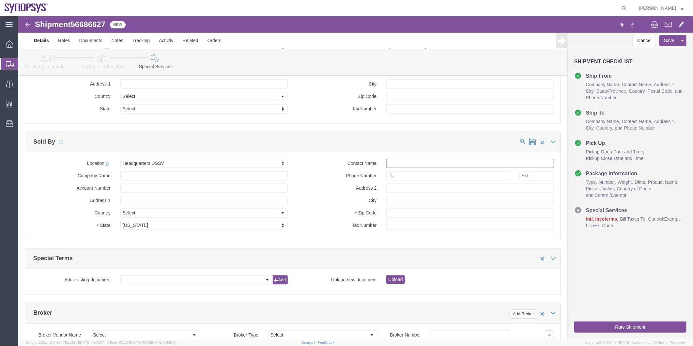
click input "Contact Name"
paste input "[PERSON_NAME]"
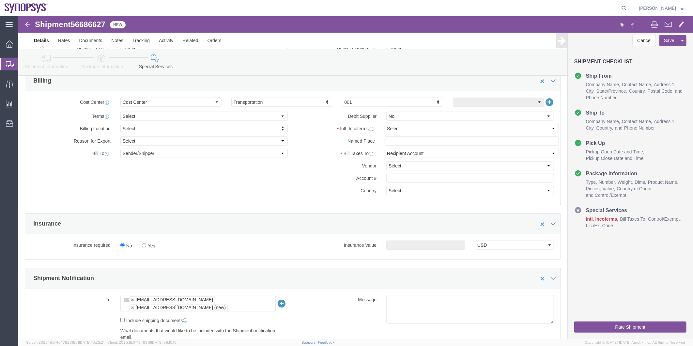
scroll to position [204, 0]
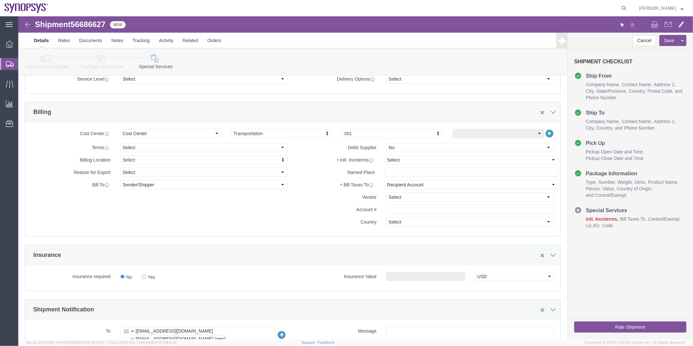
type input "[PERSON_NAME]"
click select "Select Carriage Insurance Paid Carriage Paid To Cost and Freight Cost Insurance…"
select select "DAP"
click select "Select Carriage Insurance Paid Carriage Paid To Cost and Freight Cost Insurance…"
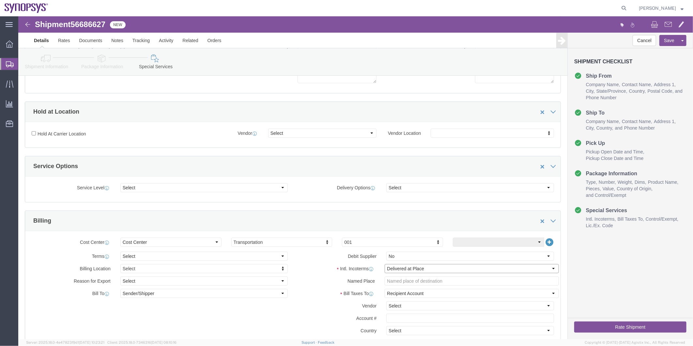
scroll to position [240, 0]
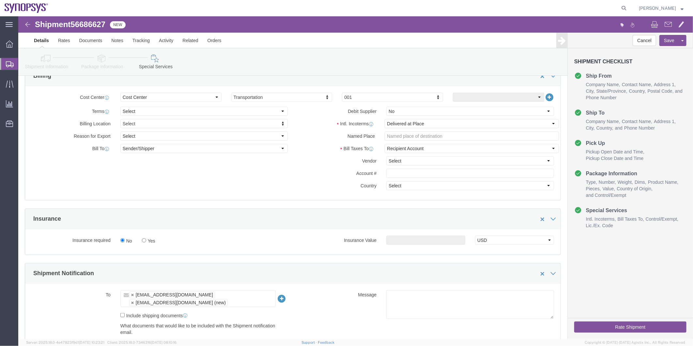
click button "Rate Shipment"
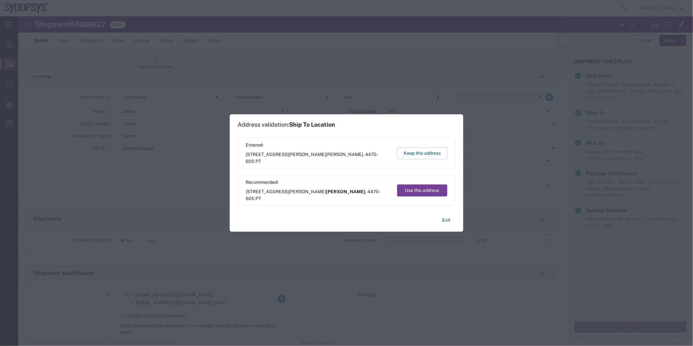
click at [417, 186] on button "Use this address" at bounding box center [422, 190] width 50 height 12
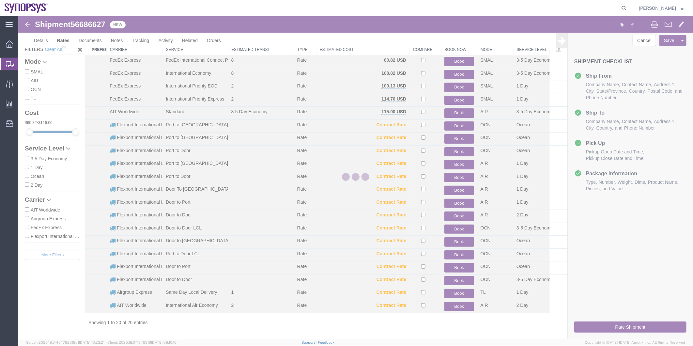
scroll to position [20, 0]
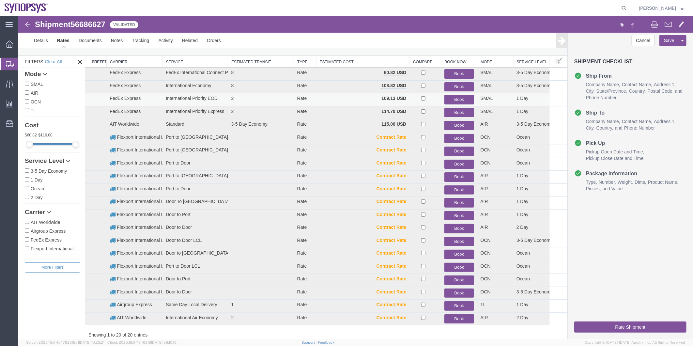
click at [460, 96] on button "Book" at bounding box center [458, 99] width 29 height 9
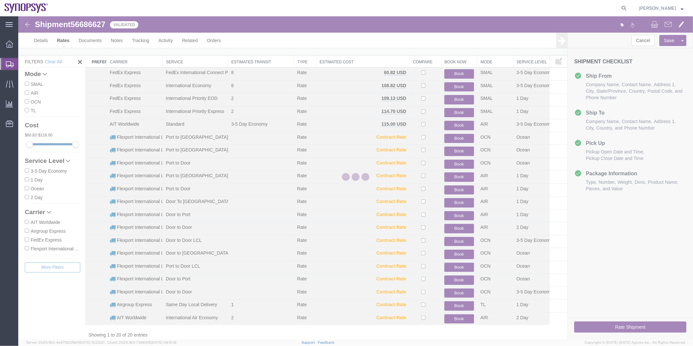
scroll to position [0, 0]
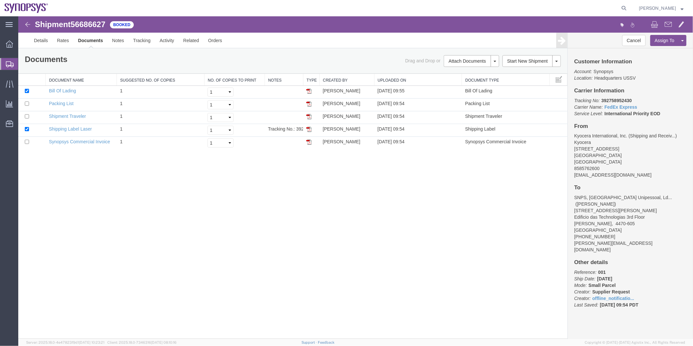
click at [88, 24] on span "56686627" at bounding box center [87, 24] width 35 height 9
copy span "56686627"
click at [76, 127] on link "Shipping Label Laser" at bounding box center [70, 128] width 43 height 5
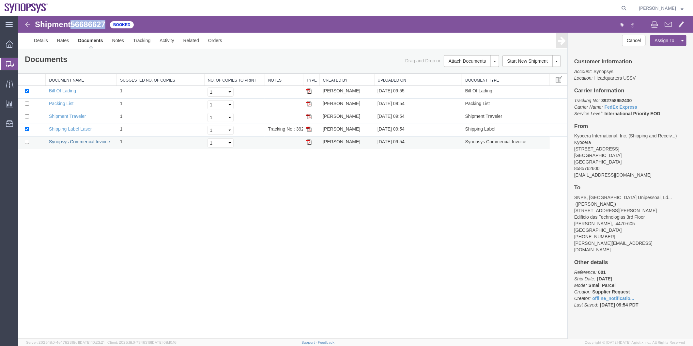
drag, startPoint x: 84, startPoint y: 138, endPoint x: 88, endPoint y: 138, distance: 4.6
click at [84, 139] on link "Synopsys Commercial Invoice" at bounding box center [79, 141] width 61 height 5
click at [62, 101] on link "Packing List" at bounding box center [61, 102] width 24 height 5
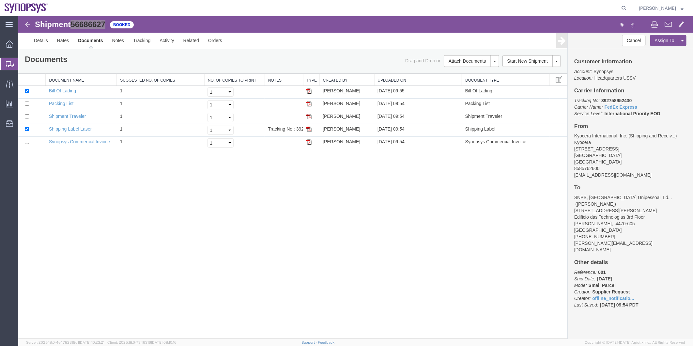
click at [0, 0] on span "Shipment Manager" at bounding box center [0, 0] width 0 height 0
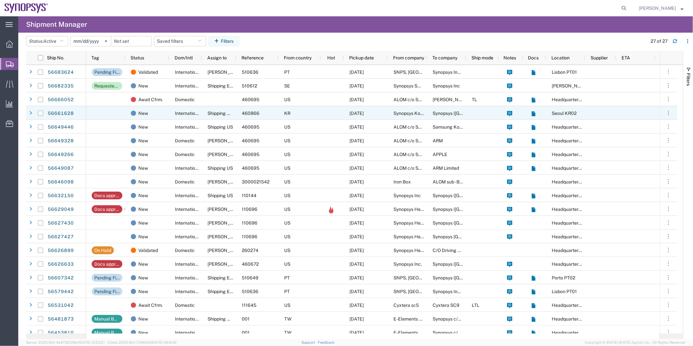
click at [206, 113] on div "Shipping APAC" at bounding box center [219, 113] width 34 height 14
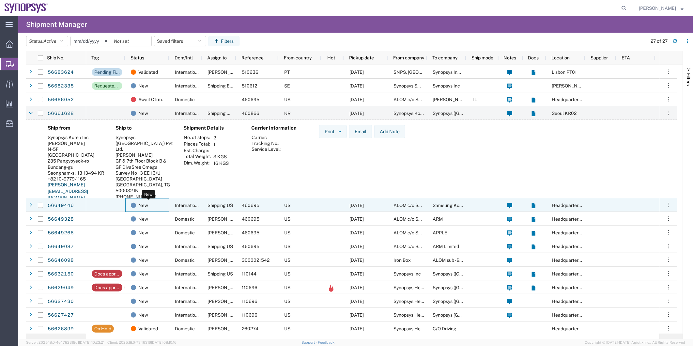
click at [156, 206] on div "New" at bounding box center [149, 205] width 36 height 14
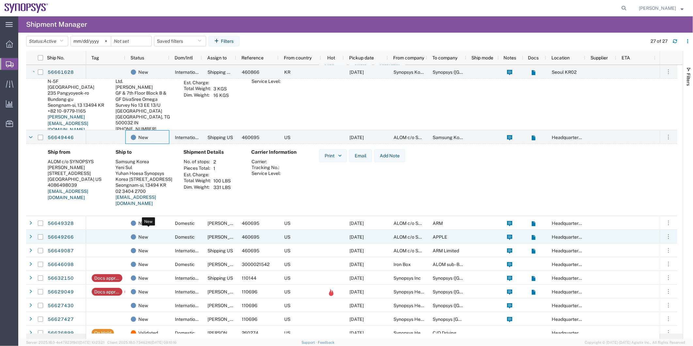
scroll to position [72, 0]
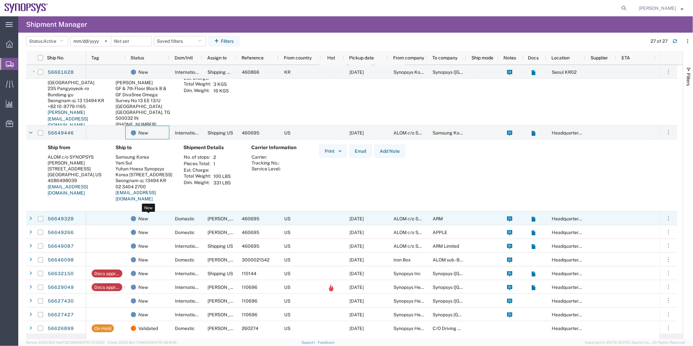
click at [158, 216] on div "New" at bounding box center [149, 219] width 36 height 14
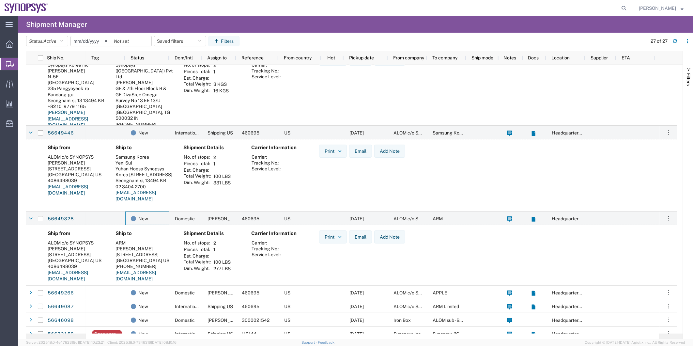
scroll to position [0, 0]
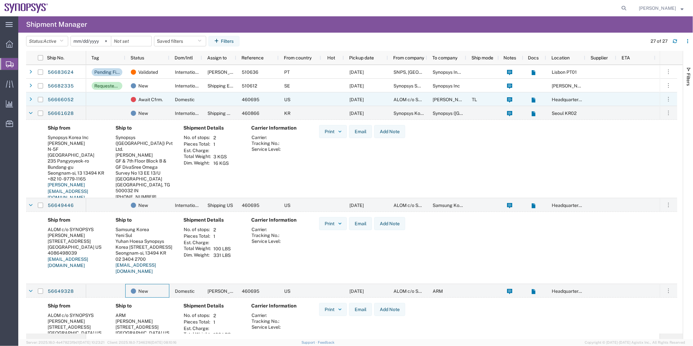
click at [102, 93] on div at bounding box center [105, 99] width 39 height 14
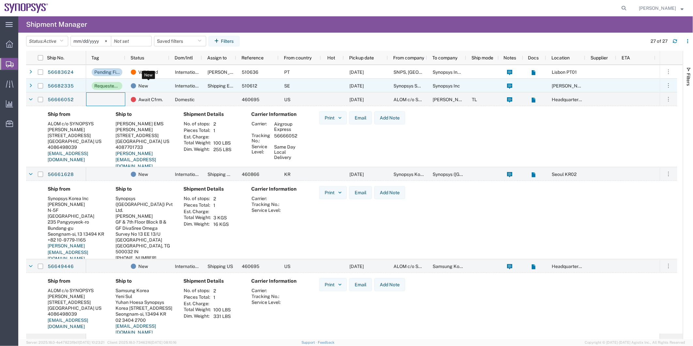
click at [155, 93] on span "Await Cfrm." at bounding box center [150, 100] width 24 height 14
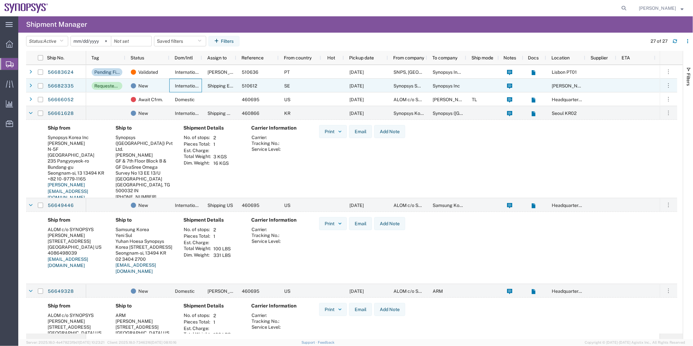
click at [169, 82] on div "International" at bounding box center [185, 86] width 33 height 14
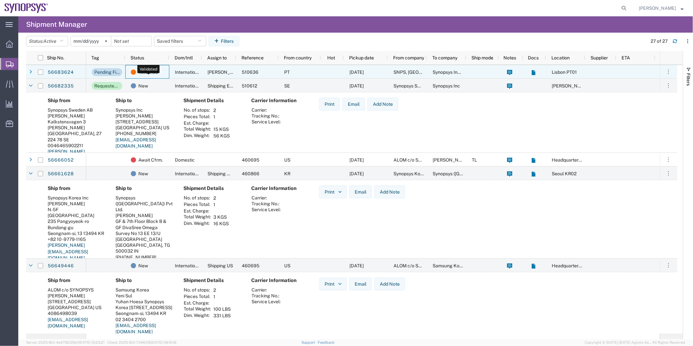
click at [161, 71] on div "Validated" at bounding box center [149, 72] width 36 height 14
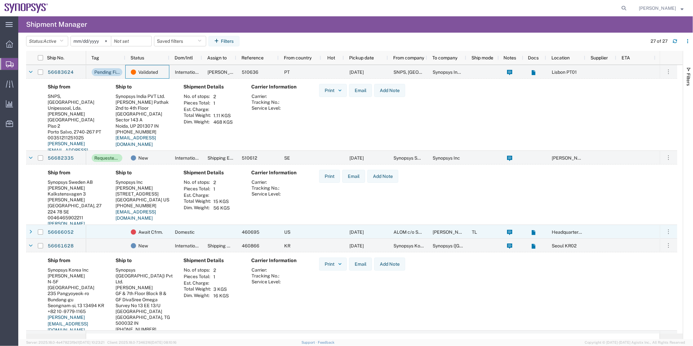
click at [120, 228] on div at bounding box center [105, 232] width 39 height 14
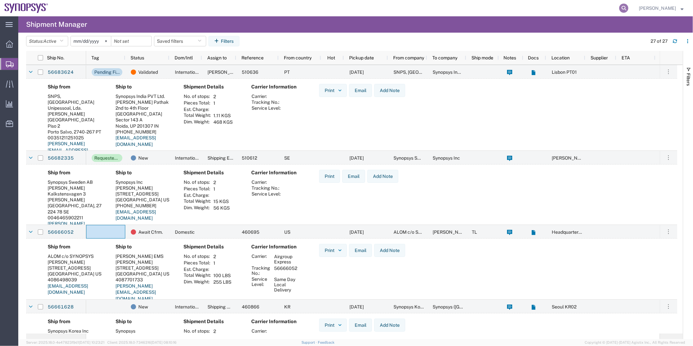
click at [625, 7] on icon at bounding box center [623, 8] width 9 height 9
paste input "56684992"
type input "56684992"
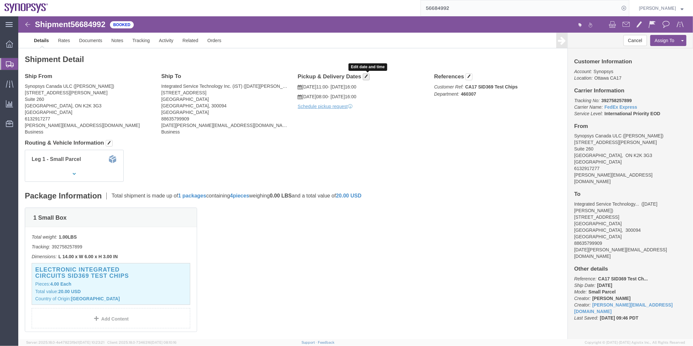
click span "button"
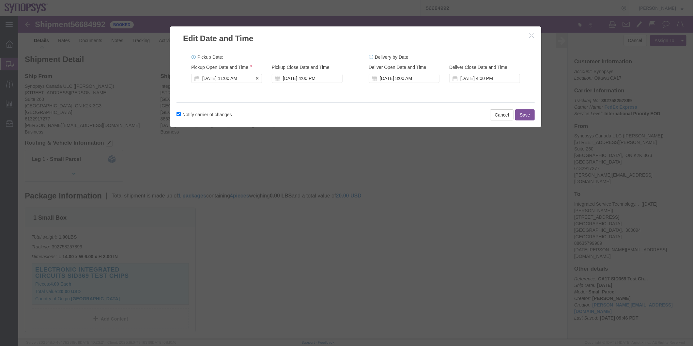
click div "[DATE] 11:00 AM"
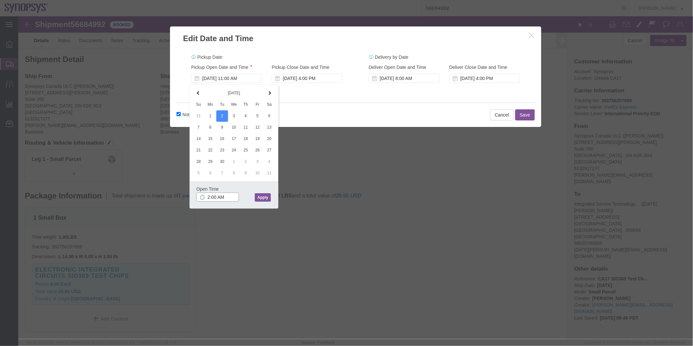
click input "2:00 AM"
type input "2:00 PM"
click button "Apply"
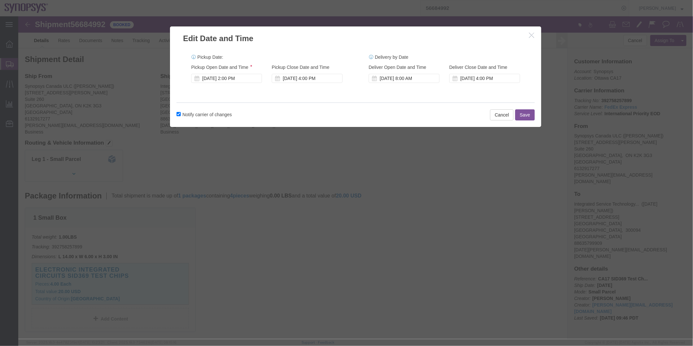
click button "Save"
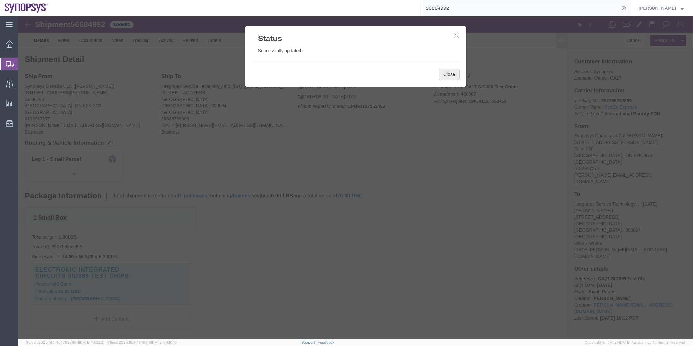
click button "Close"
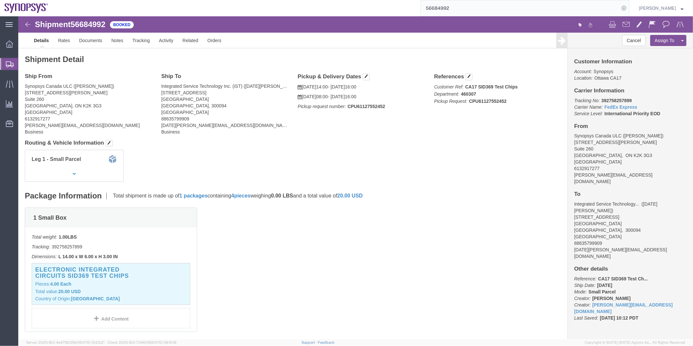
click b "CPU61127552452"
copy b "CPU61127552452"
click at [0, 0] on span "Shipment Manager" at bounding box center [0, 0] width 0 height 0
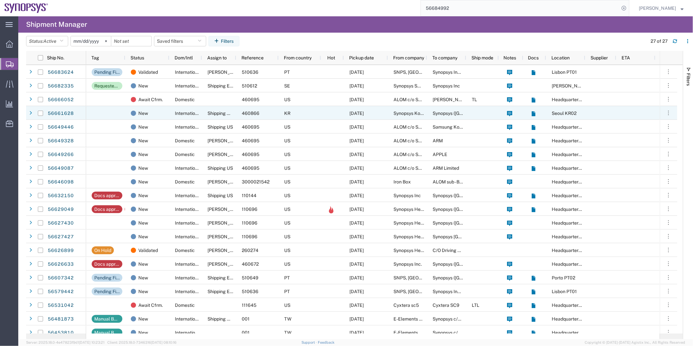
click at [220, 111] on span "Shipping APAC" at bounding box center [223, 113] width 32 height 5
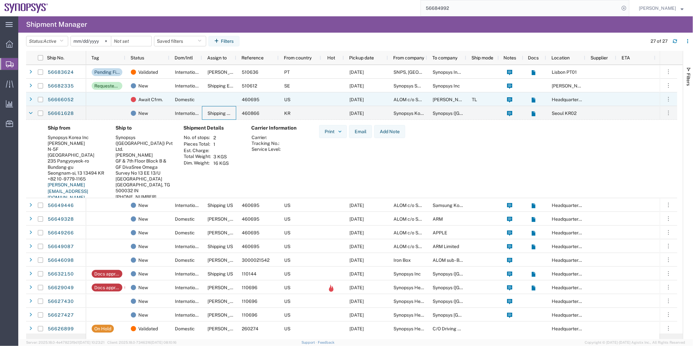
click at [215, 99] on div at bounding box center [219, 99] width 34 height 14
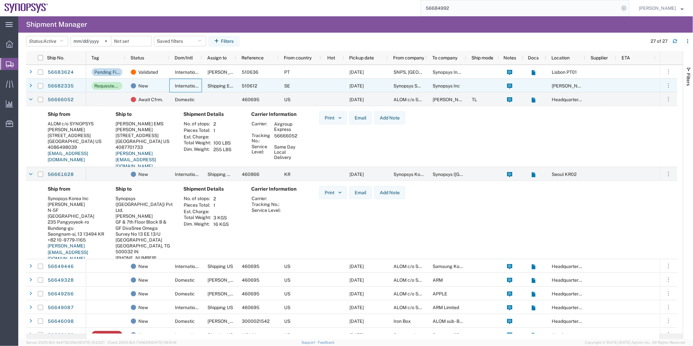
click at [177, 83] on span "International" at bounding box center [188, 85] width 27 height 5
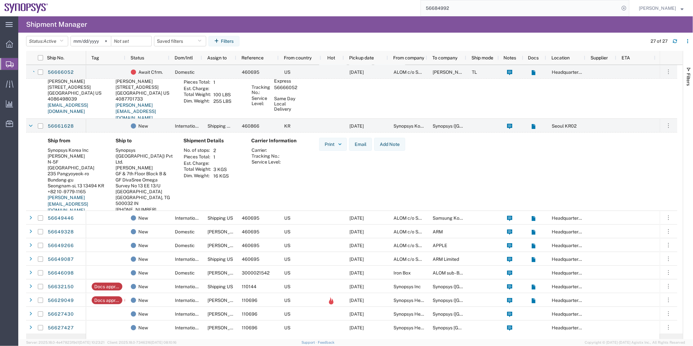
scroll to position [109, 0]
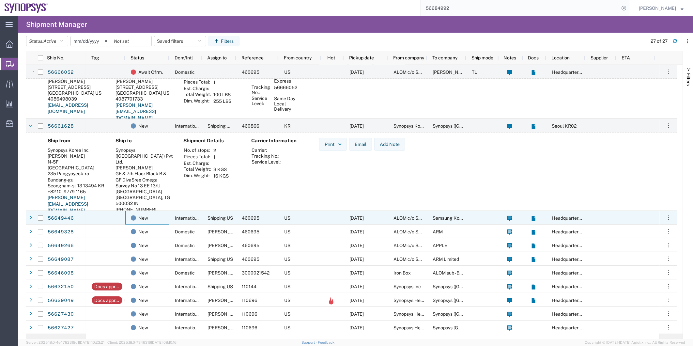
click at [169, 217] on div "New" at bounding box center [147, 218] width 44 height 14
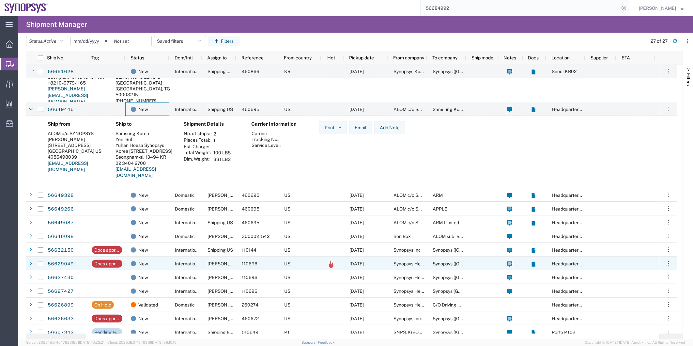
scroll to position [290, 0]
